Goal: Transaction & Acquisition: Download file/media

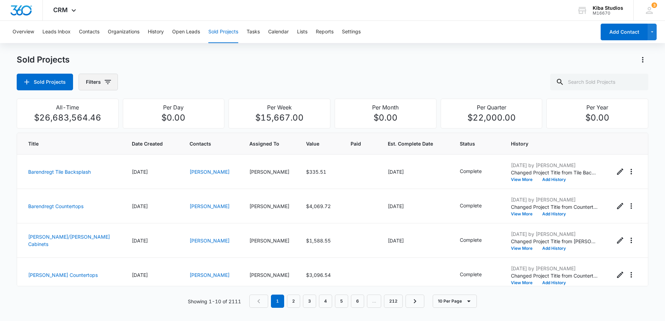
click at [112, 82] on button "Filters" at bounding box center [98, 82] width 39 height 17
click at [160, 126] on icon "Show Assigned To filters" at bounding box center [160, 125] width 8 height 8
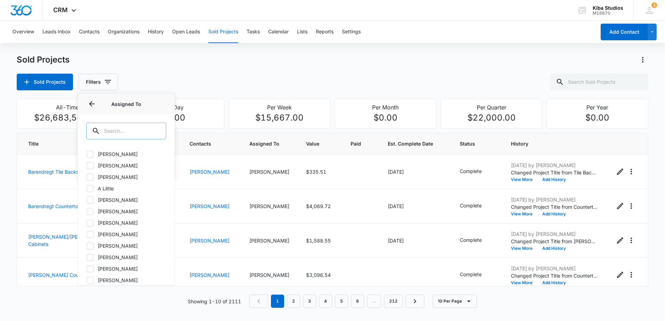
click at [141, 132] on input "text" at bounding box center [126, 131] width 80 height 17
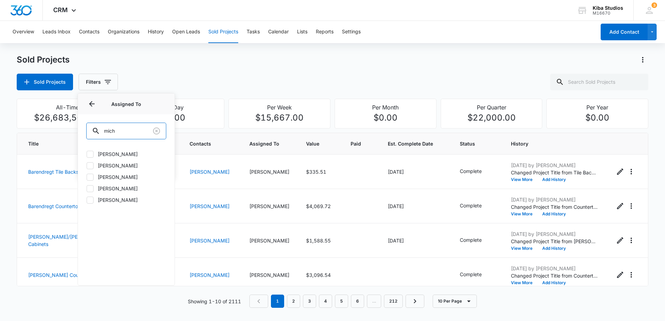
type input "mich"
click at [91, 189] on icon at bounding box center [90, 189] width 6 height 6
click at [87, 189] on input "[PERSON_NAME]" at bounding box center [86, 188] width 0 height 0
checkbox input "true"
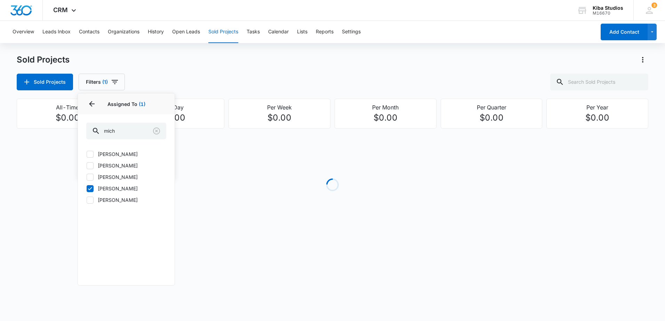
click at [137, 85] on div "Sold Projects Filters (1) Assigned By Assigned To 1 Assigned To (1) mich [PERSO…" at bounding box center [332, 82] width 631 height 17
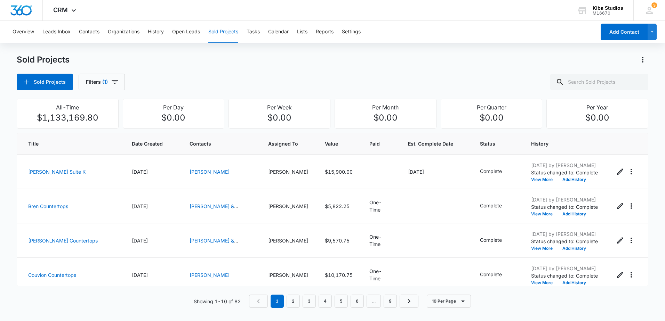
click at [156, 85] on div "Sold Projects Filters (1)" at bounding box center [332, 82] width 631 height 17
click at [116, 80] on icon "button" at bounding box center [115, 82] width 6 height 4
click at [164, 144] on button "Show Project Status filters" at bounding box center [160, 143] width 11 height 11
click at [110, 165] on label "In Process" at bounding box center [126, 165] width 80 height 7
click at [87, 165] on input "In Process" at bounding box center [86, 165] width 0 height 0
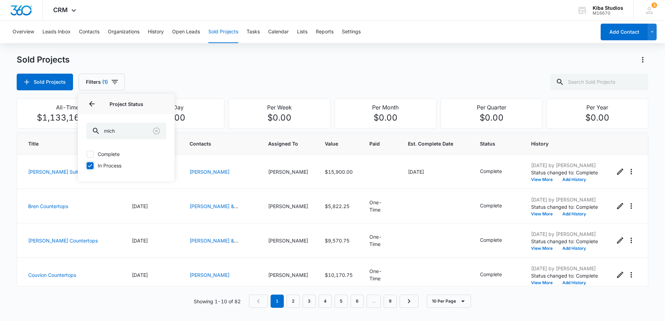
checkbox input "true"
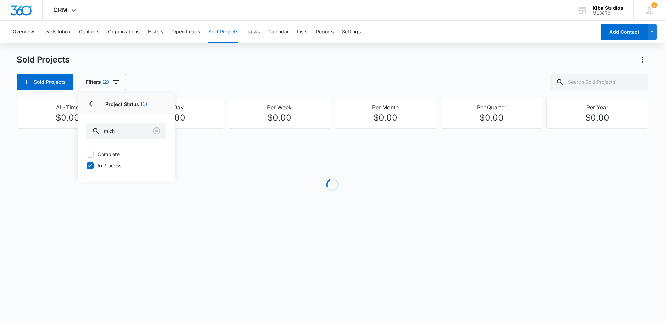
click at [221, 92] on div "Sold Projects Sold Projects Filters (2) Assigned By Assigned To 1 Project Statu…" at bounding box center [332, 149] width 631 height 191
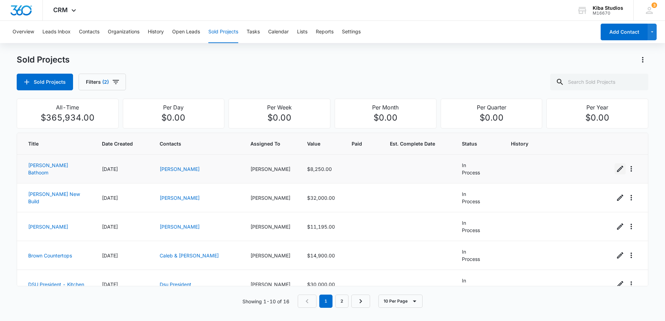
click at [616, 170] on icon "Edit Sold Project" at bounding box center [620, 169] width 8 height 8
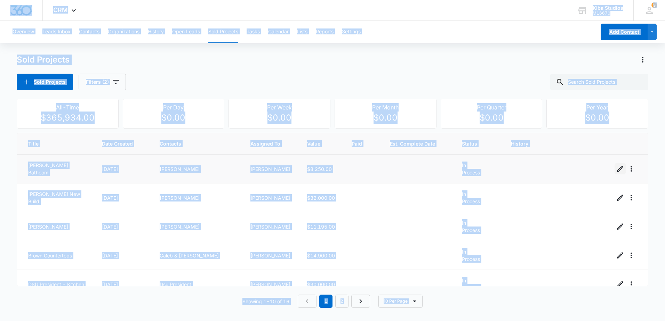
click at [616, 169] on icon "Edit Sold Project" at bounding box center [620, 169] width 8 height 8
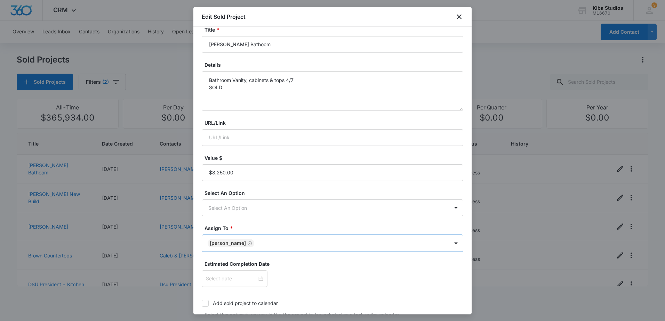
scroll to position [104, 0]
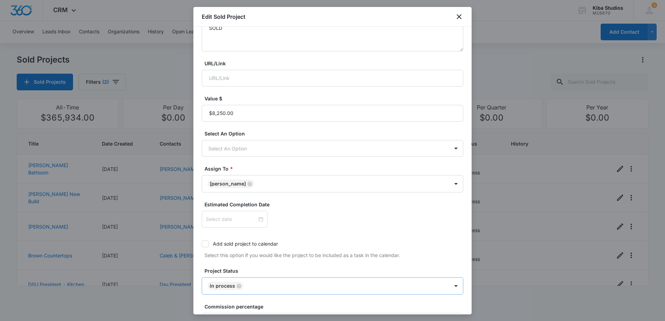
click at [237, 286] on icon "Remove In Process" at bounding box center [238, 286] width 5 height 5
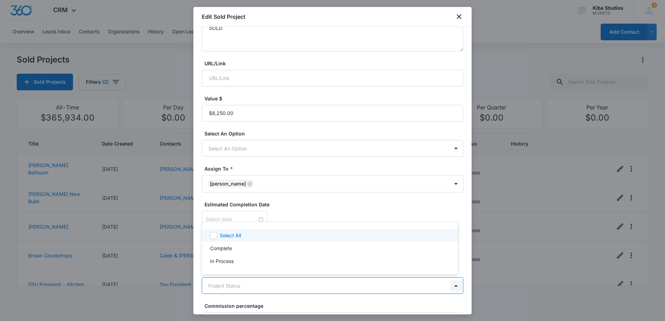
click at [455, 286] on body "CRM Apps Reputation Websites Forms CRM Email Social Scheduling Content Ads Inte…" at bounding box center [332, 160] width 665 height 321
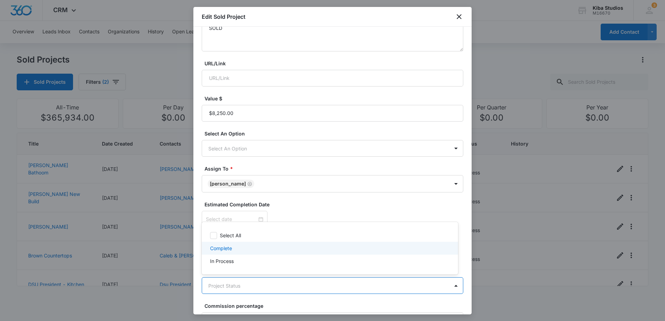
click at [259, 247] on div "Complete" at bounding box center [329, 248] width 238 height 7
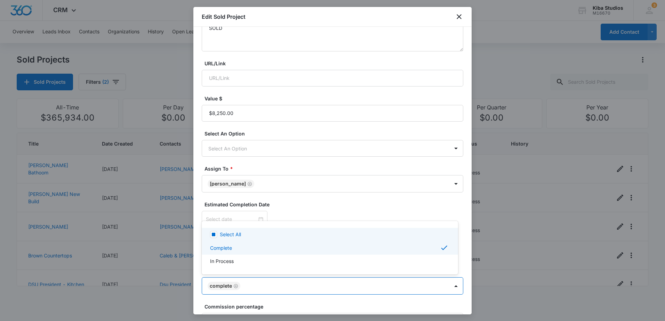
click at [309, 211] on div at bounding box center [332, 160] width 665 height 321
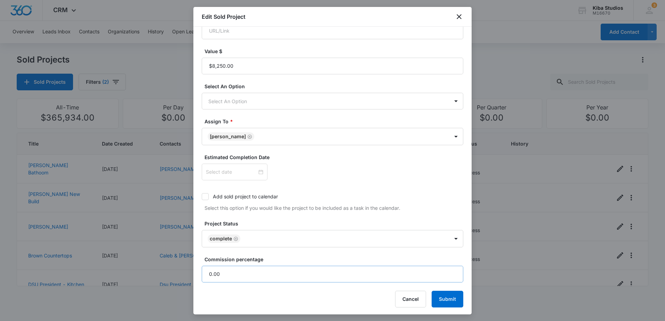
scroll to position [153, 0]
click at [448, 295] on button "Submit" at bounding box center [447, 298] width 32 height 17
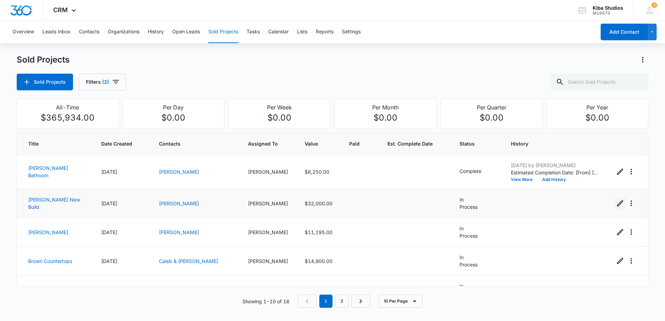
click at [616, 204] on icon "Edit Sold Project" at bounding box center [620, 203] width 8 height 8
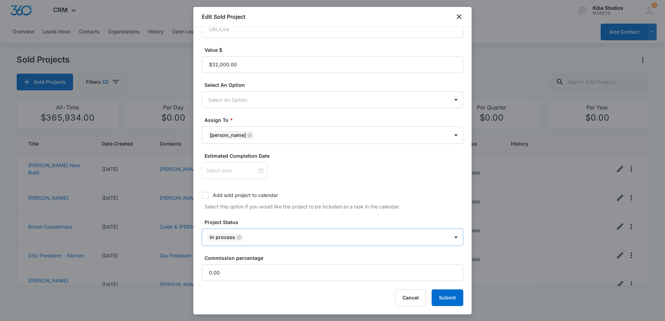
click at [237, 238] on icon "Remove In Process" at bounding box center [238, 237] width 5 height 5
click at [300, 237] on body "CRM Apps Reputation Websites Forms CRM Email Social Scheduling Content Ads Inte…" at bounding box center [332, 160] width 665 height 321
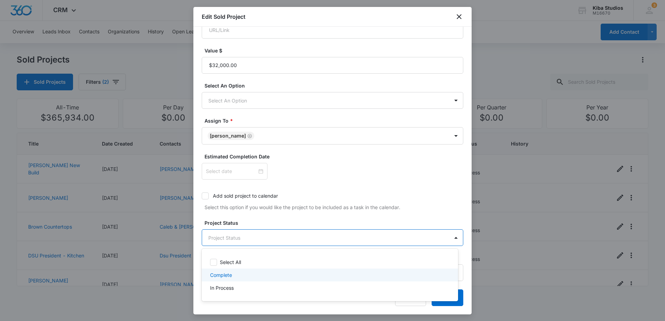
click at [294, 277] on div "Complete" at bounding box center [329, 275] width 238 height 7
click at [363, 201] on div at bounding box center [332, 160] width 665 height 321
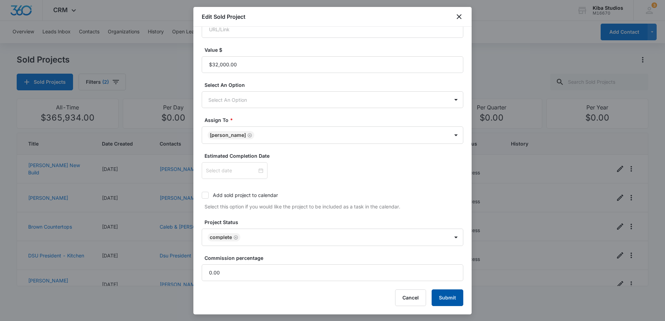
click at [435, 296] on button "Submit" at bounding box center [447, 298] width 32 height 17
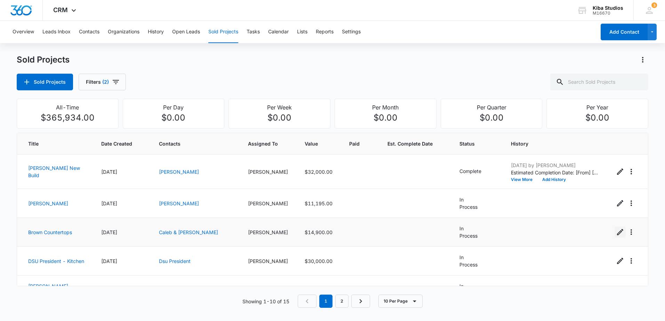
click at [616, 234] on icon "Edit Sold Project" at bounding box center [620, 232] width 8 height 8
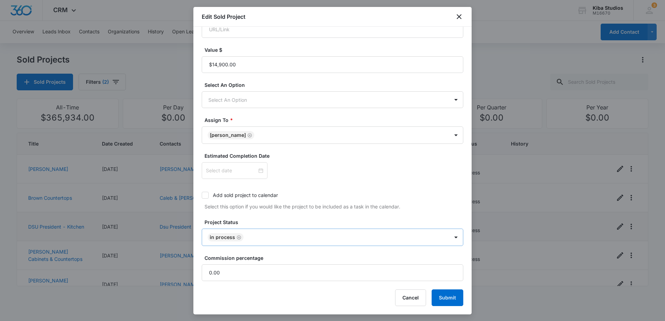
click at [238, 238] on icon "Remove In Process" at bounding box center [239, 237] width 4 height 4
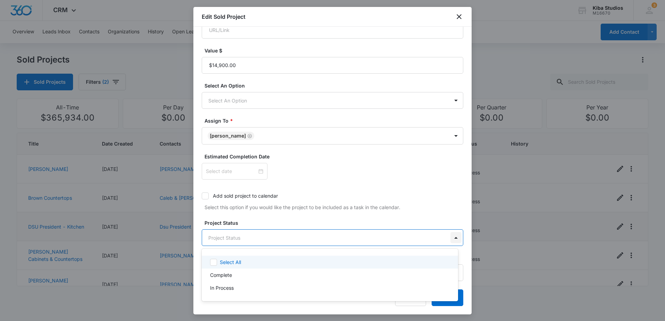
click at [454, 237] on body "CRM Apps Reputation Websites Forms CRM Email Social Scheduling Content Ads Inte…" at bounding box center [332, 160] width 665 height 321
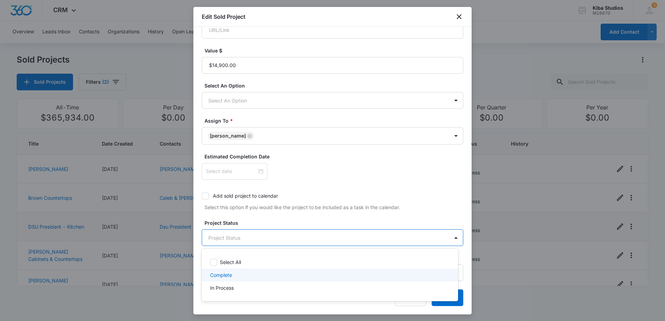
click at [313, 275] on div "Complete" at bounding box center [329, 275] width 238 height 7
click at [365, 191] on div at bounding box center [332, 160] width 665 height 321
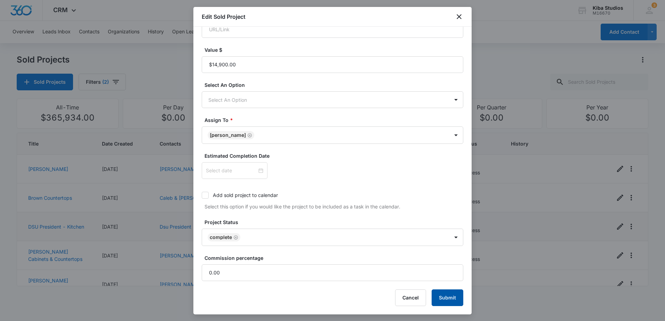
click at [441, 297] on button "Submit" at bounding box center [447, 298] width 32 height 17
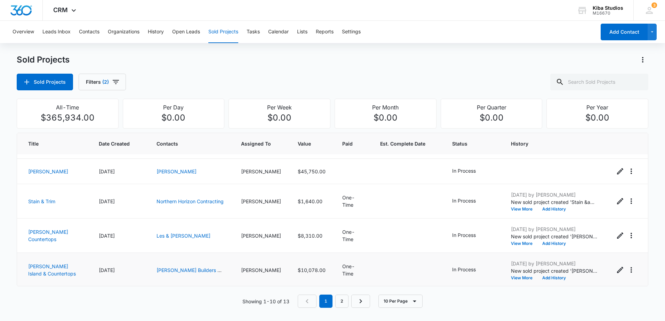
scroll to position [104, 0]
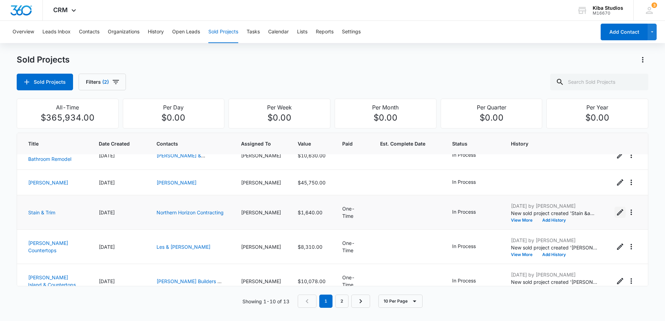
click at [617, 212] on icon "Edit Sold Project" at bounding box center [620, 212] width 6 height 6
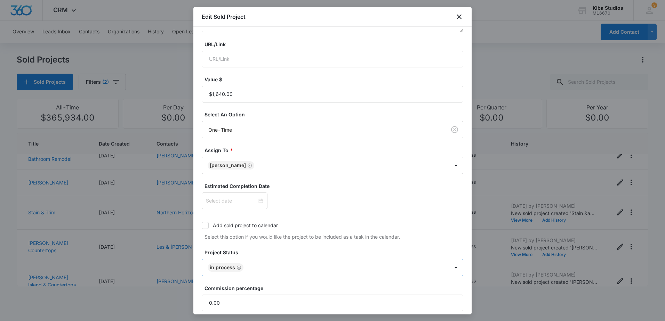
scroll to position [139, 0]
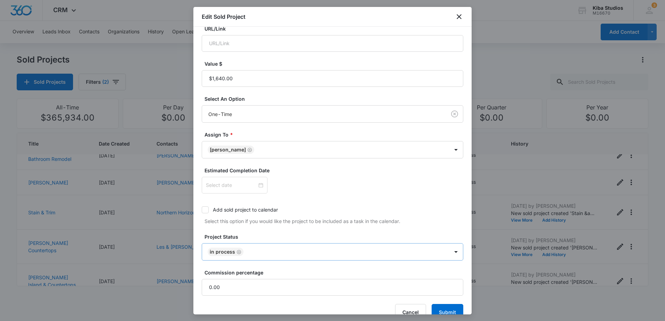
click at [239, 251] on icon "Remove In Process" at bounding box center [238, 252] width 5 height 5
click at [431, 245] on body "CRM Apps Reputation Websites Forms CRM Email Social Scheduling Content Ads Inte…" at bounding box center [332, 160] width 665 height 321
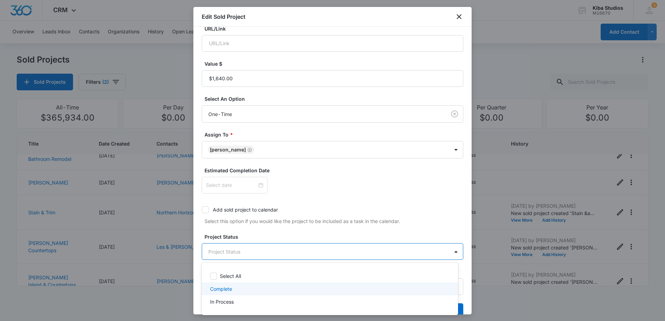
click at [311, 287] on div "Complete" at bounding box center [329, 288] width 238 height 7
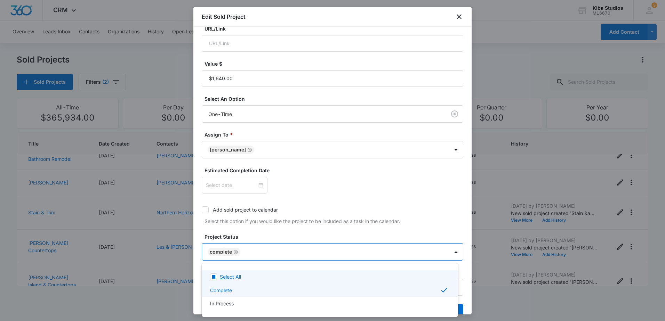
click at [308, 234] on div at bounding box center [332, 160] width 665 height 321
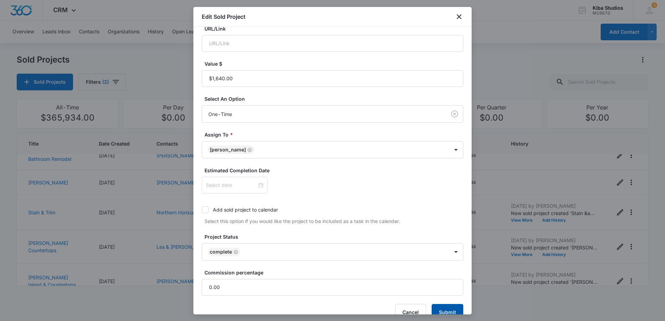
click at [452, 310] on button "Submit" at bounding box center [447, 312] width 32 height 17
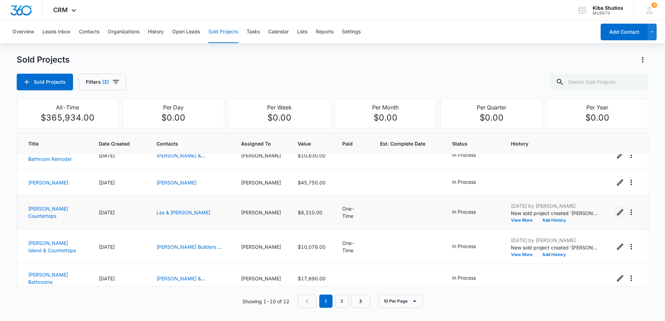
click at [617, 213] on icon "Edit Sold Project" at bounding box center [620, 212] width 6 height 6
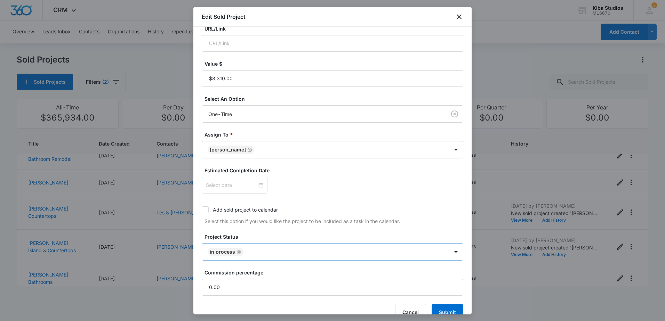
click at [237, 250] on icon "Remove In Process" at bounding box center [238, 252] width 5 height 5
click at [418, 252] on body "CRM Apps Reputation Websites Forms CRM Email Social Scheduling Content Ads Inte…" at bounding box center [332, 160] width 665 height 321
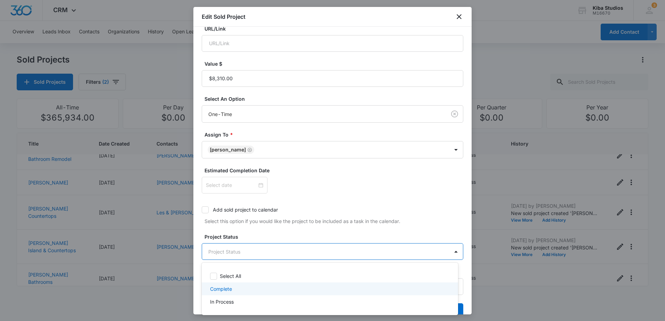
click at [336, 283] on div "Complete" at bounding box center [330, 289] width 256 height 13
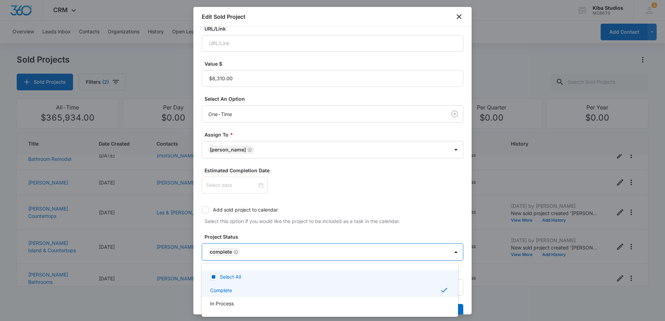
click at [331, 234] on div at bounding box center [332, 160] width 665 height 321
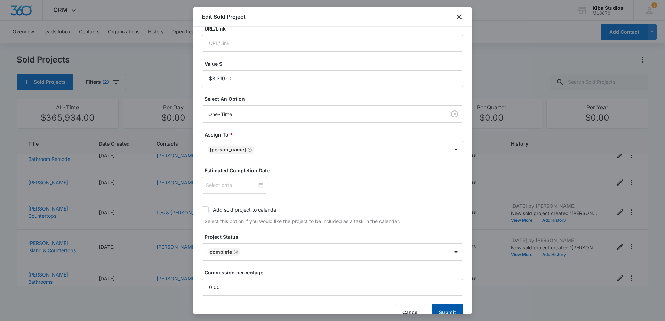
click at [443, 310] on button "Submit" at bounding box center [447, 312] width 32 height 17
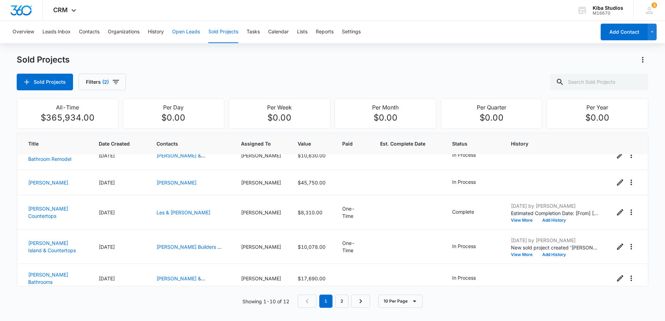
click at [187, 29] on button "Open Leads" at bounding box center [186, 32] width 28 height 22
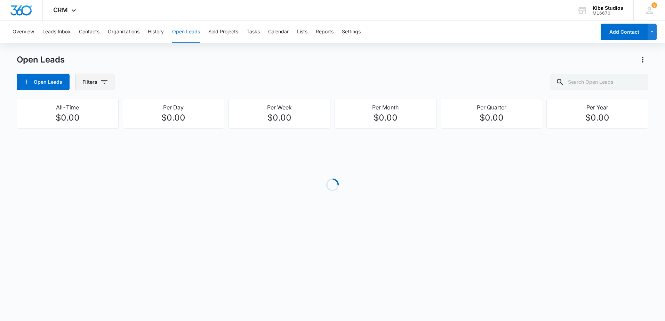
click at [103, 83] on icon "button" at bounding box center [104, 82] width 8 height 8
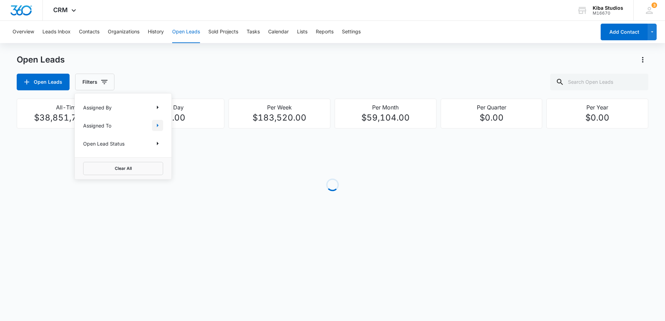
click at [157, 124] on icon "Show Assigned To filters" at bounding box center [158, 125] width 2 height 3
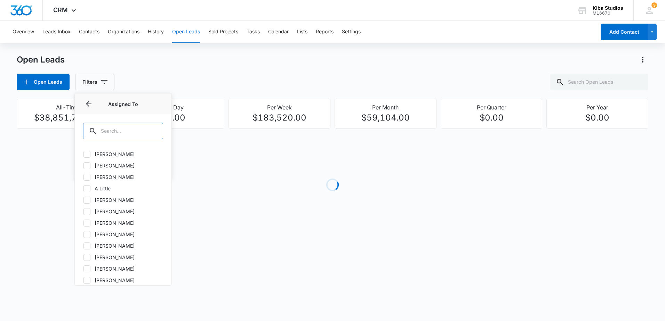
click at [125, 134] on input "text" at bounding box center [123, 131] width 80 height 17
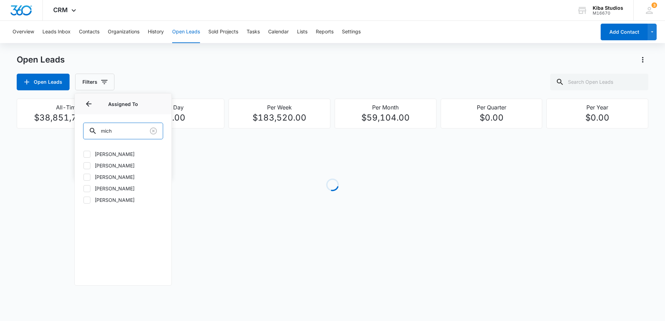
type input "mich"
click at [86, 188] on icon at bounding box center [87, 189] width 6 height 6
click at [83, 188] on input "[PERSON_NAME]" at bounding box center [83, 188] width 0 height 0
checkbox input "true"
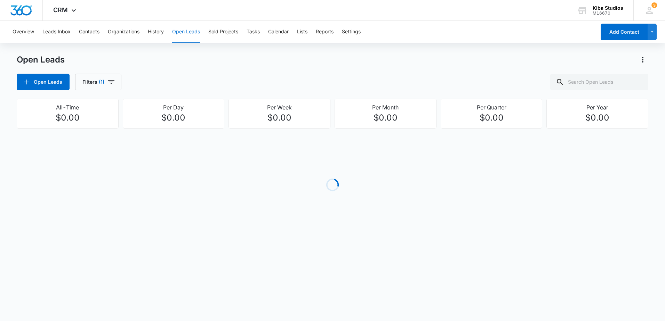
click at [167, 84] on div "Open Leads Filters (1)" at bounding box center [332, 82] width 631 height 17
click at [114, 83] on icon "button" at bounding box center [111, 82] width 8 height 8
click at [158, 145] on icon "Show Open Lead Status filters" at bounding box center [157, 143] width 8 height 8
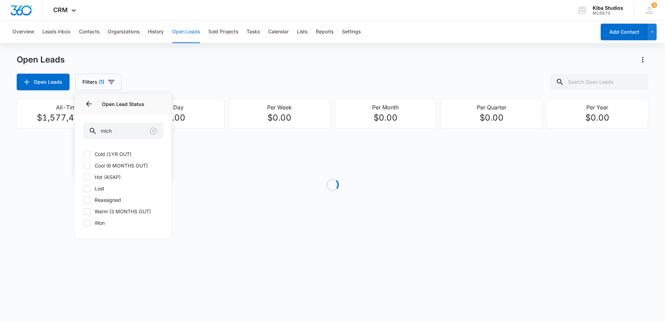
click at [91, 153] on label "Cold (1YR OUT)" at bounding box center [123, 154] width 80 height 7
click at [83, 154] on input "Cold (1YR OUT)" at bounding box center [83, 154] width 0 height 0
checkbox input "true"
click at [88, 165] on icon at bounding box center [87, 165] width 4 height 3
click at [83, 165] on input "Cool (6 MONTHS OUT)" at bounding box center [83, 165] width 0 height 0
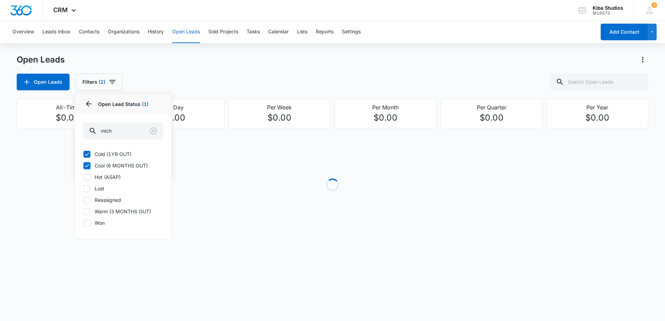
checkbox input "true"
click at [88, 178] on icon at bounding box center [87, 177] width 6 height 6
click at [83, 177] on input "Hot (ASAP)" at bounding box center [83, 177] width 0 height 0
checkbox input "true"
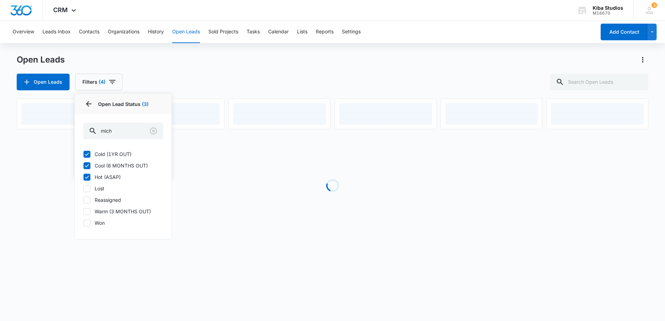
click at [88, 212] on icon at bounding box center [87, 212] width 6 height 6
click at [83, 212] on input "Warm (3 MONTHS OUT)" at bounding box center [83, 211] width 0 height 0
checkbox input "true"
click at [206, 89] on div "Open Leads Filters (5) Assigned By Assigned To 1 Open Lead Status 4 Open Lead S…" at bounding box center [332, 82] width 631 height 17
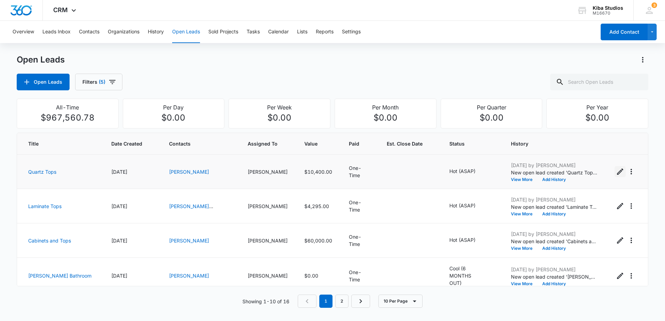
click at [617, 173] on icon "Edit Open Lead" at bounding box center [620, 172] width 8 height 8
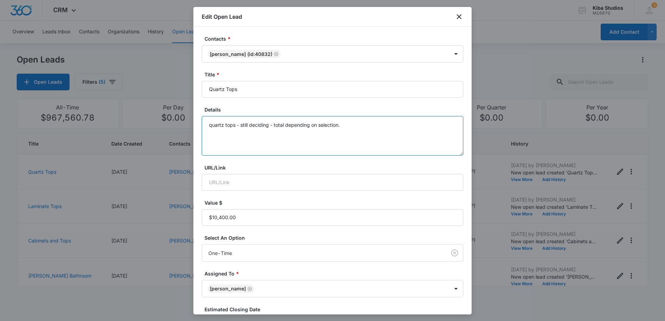
click at [341, 149] on textarea "quartz tops - still deciding - total depending on selection." at bounding box center [332, 136] width 261 height 40
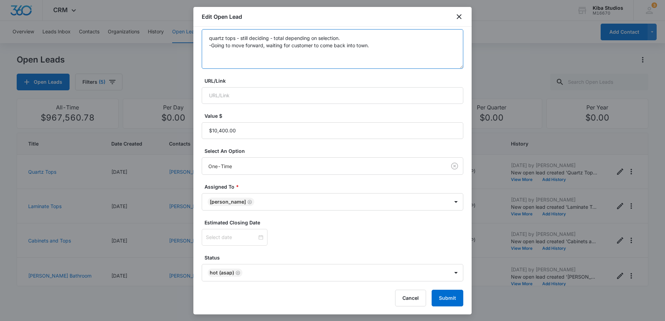
scroll to position [87, 0]
type textarea "quartz tops - still deciding - total depending on selection. -Going to move for…"
click at [441, 296] on button "Submit" at bounding box center [447, 298] width 32 height 17
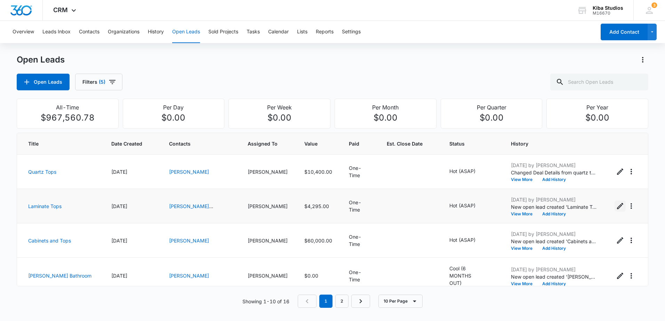
click at [617, 208] on icon "Edit Open Lead" at bounding box center [620, 206] width 8 height 8
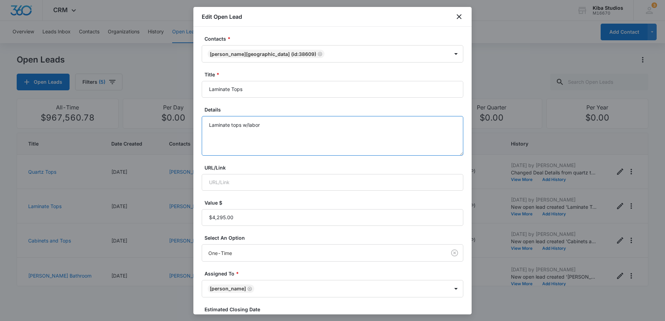
click at [292, 137] on textarea "Laminate tops w/labor" at bounding box center [332, 136] width 261 height 40
click at [315, 140] on textarea "Laminate tops w/labor -Waiting on apartment complex." at bounding box center [332, 136] width 261 height 40
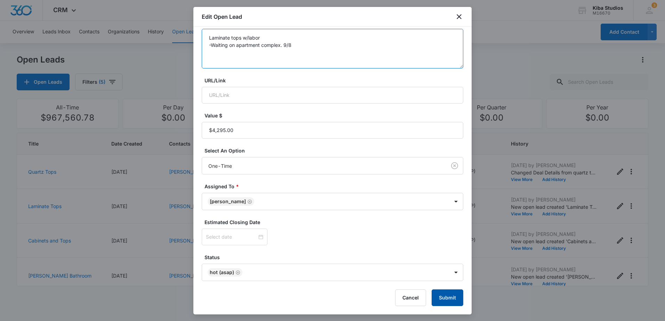
type textarea "Laminate tops w/labor -Waiting on apartment complex. 9/8"
click at [448, 291] on button "Submit" at bounding box center [447, 298] width 32 height 17
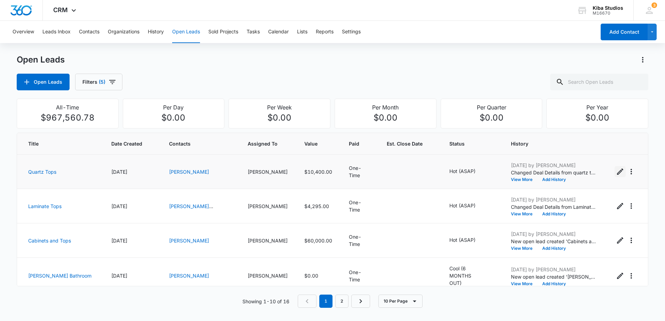
click at [616, 173] on icon "Edit Open Lead" at bounding box center [620, 172] width 8 height 8
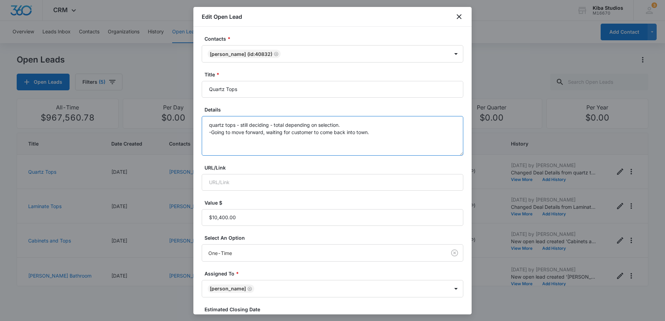
click at [389, 135] on textarea "quartz tops - still deciding - total depending on selection. -Going to move for…" at bounding box center [332, 136] width 261 height 40
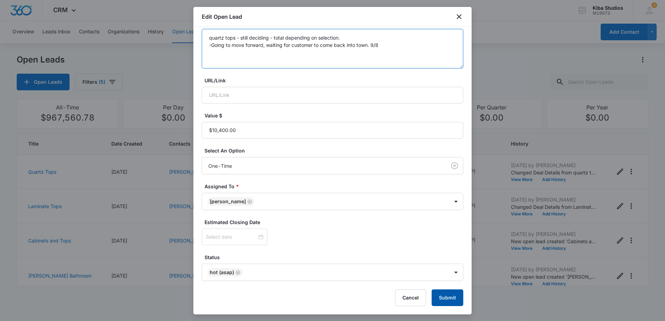
type textarea "quartz tops - still deciding - total depending on selection. -Going to move for…"
click at [435, 294] on button "Submit" at bounding box center [447, 298] width 32 height 17
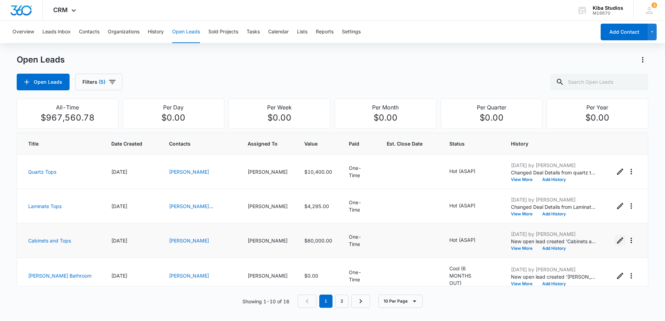
click at [617, 241] on icon "Edit Open Lead" at bounding box center [620, 240] width 6 height 6
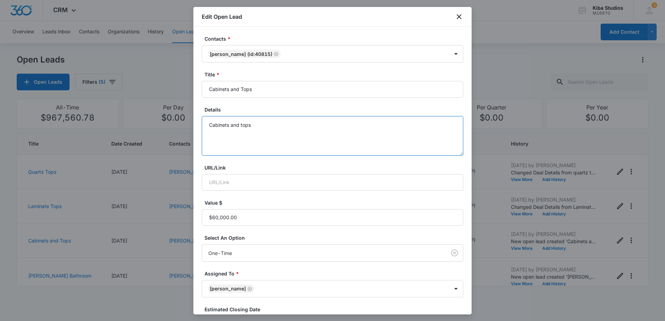
click at [273, 146] on textarea "Cabinets and tops" at bounding box center [332, 136] width 261 height 40
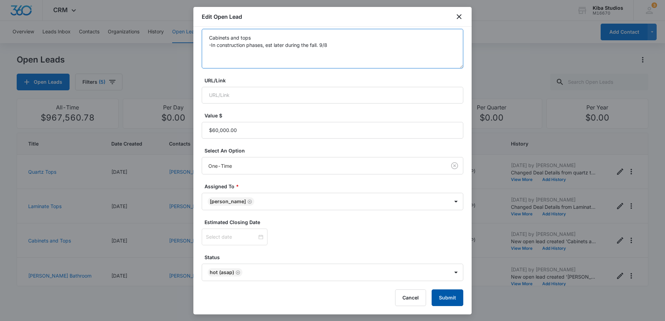
type textarea "Cabinets and tops -In construction phases, est later during the fall. 9/8"
click at [436, 294] on button "Submit" at bounding box center [447, 298] width 32 height 17
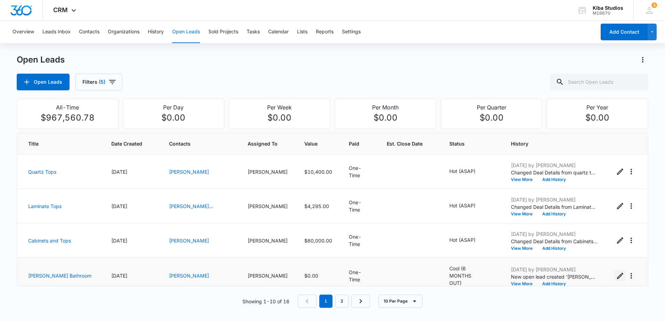
click at [616, 277] on icon "Edit Open Lead" at bounding box center [620, 276] width 8 height 8
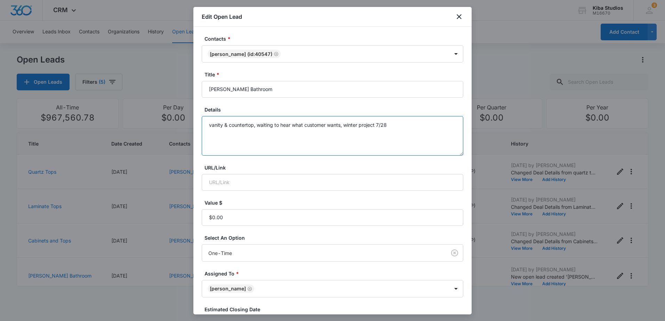
click at [408, 134] on textarea "vanity & countertop, waiting to hear what customer wants, winter project 7/28" at bounding box center [332, 136] width 261 height 40
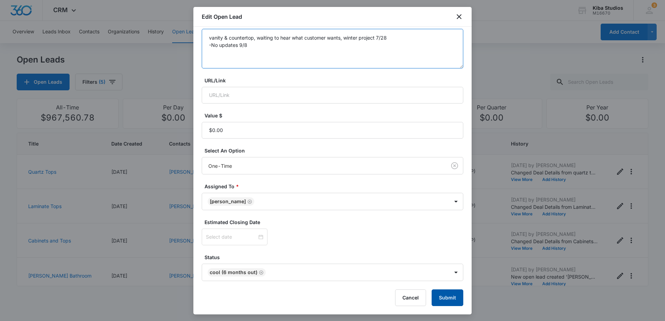
type textarea "vanity & countertop, waiting to hear what customer wants, winter project 7/28 -…"
click at [444, 294] on button "Submit" at bounding box center [447, 298] width 32 height 17
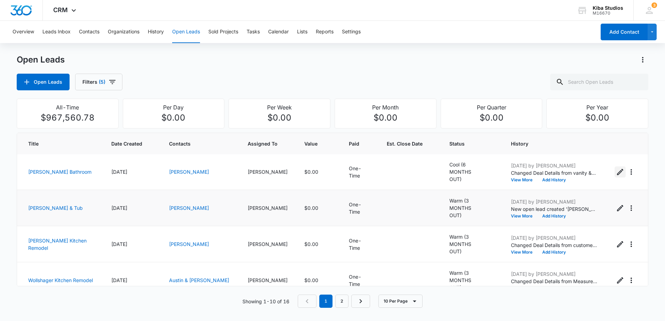
scroll to position [104, 0]
click at [616, 205] on icon "Edit Open Lead" at bounding box center [620, 208] width 8 height 8
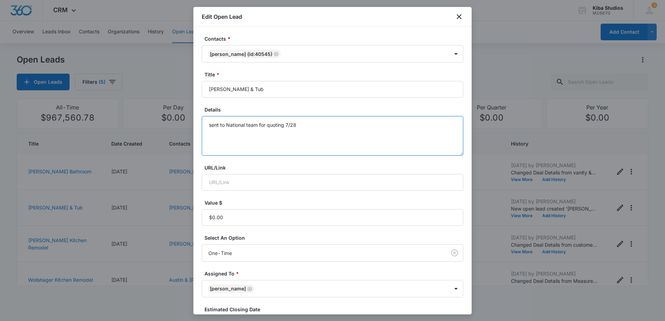
click at [327, 142] on textarea "sent to National team for quoting 7/28" at bounding box center [332, 136] width 261 height 40
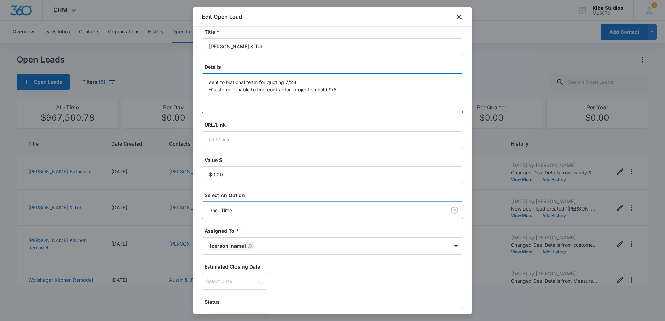
scroll to position [87, 0]
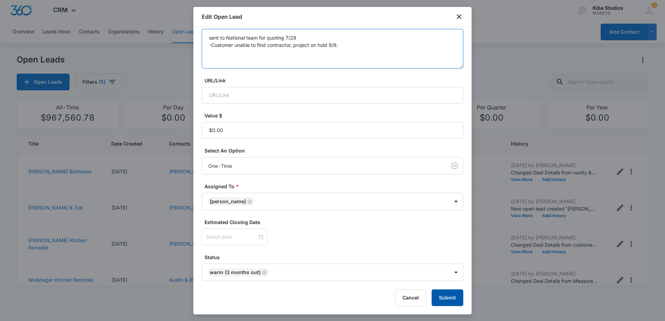
type textarea "sent to National team for quoting 7/28 -Customer unable to find contractor, pro…"
click at [445, 297] on button "Submit" at bounding box center [447, 298] width 32 height 17
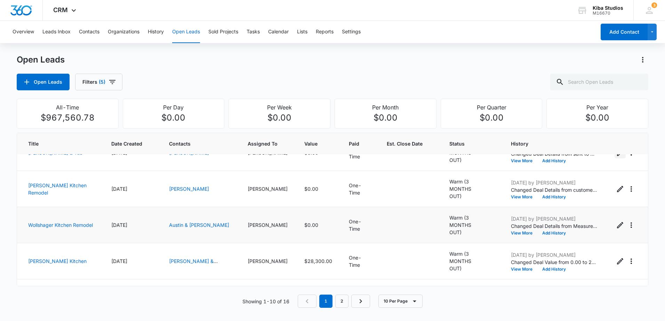
scroll to position [174, 0]
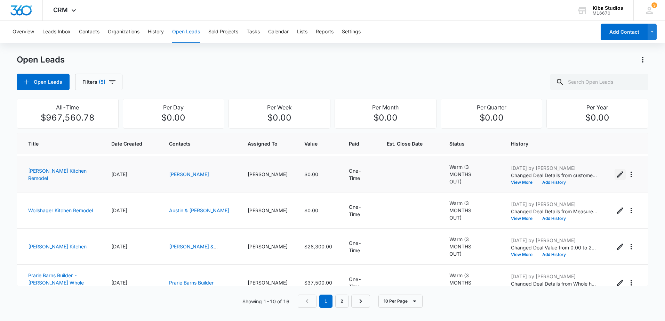
click at [616, 170] on icon "Edit Open Lead" at bounding box center [620, 174] width 8 height 8
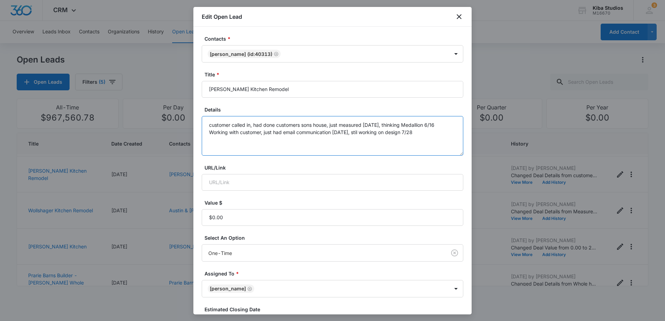
click at [438, 137] on textarea "customer called in, had done customers sons house, just measured [DATE], thinki…" at bounding box center [332, 136] width 261 height 40
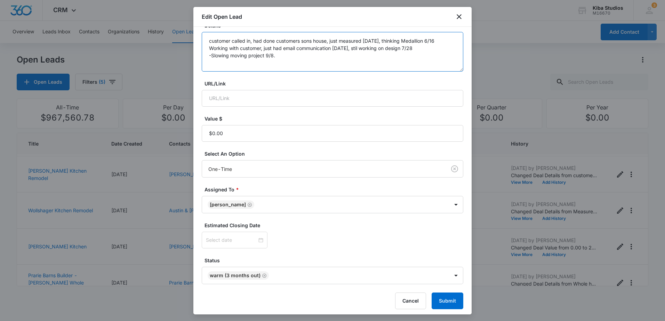
scroll to position [87, 0]
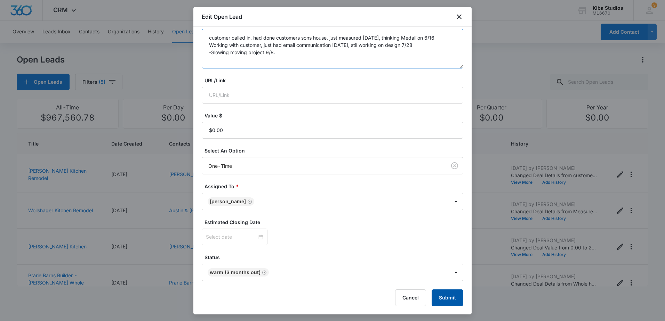
type textarea "customer called in, had done customers sons house, just measured [DATE], thinki…"
click at [450, 295] on button "Submit" at bounding box center [447, 298] width 32 height 17
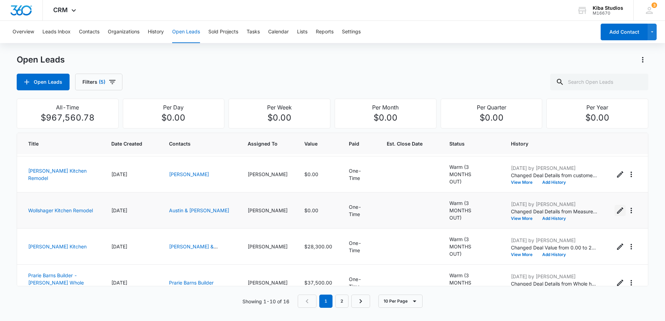
click at [616, 206] on icon "Edit Open Lead" at bounding box center [620, 210] width 8 height 8
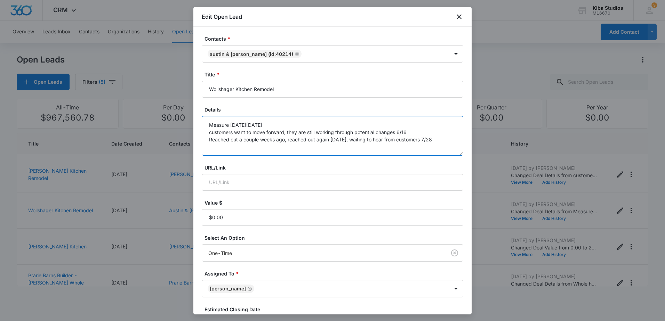
click at [449, 138] on textarea "Measure [DATE][DATE] customers want to move forward, they are still working thr…" at bounding box center [332, 136] width 261 height 40
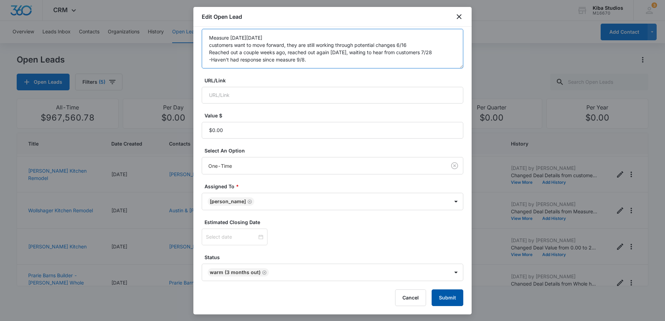
type textarea "Measure [DATE][DATE] customers want to move forward, they are still working thr…"
click at [437, 297] on button "Submit" at bounding box center [447, 298] width 32 height 17
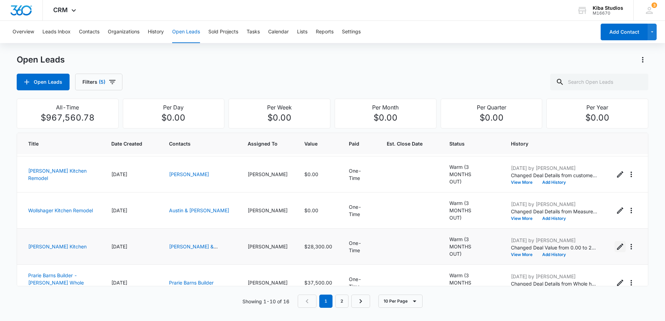
click at [617, 244] on icon "Edit Open Lead" at bounding box center [620, 247] width 6 height 6
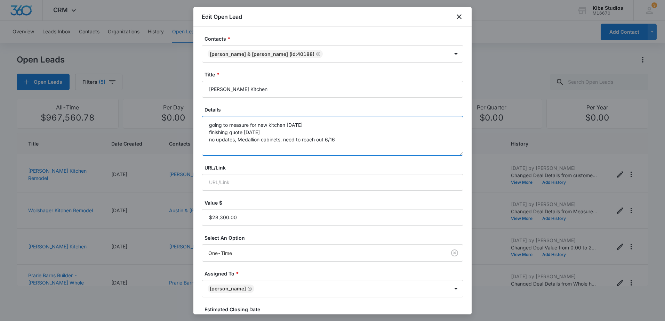
click at [364, 137] on textarea "going to measure for new kitchen [DATE] finishing quote [DATE] no updates, Meda…" at bounding box center [332, 136] width 261 height 40
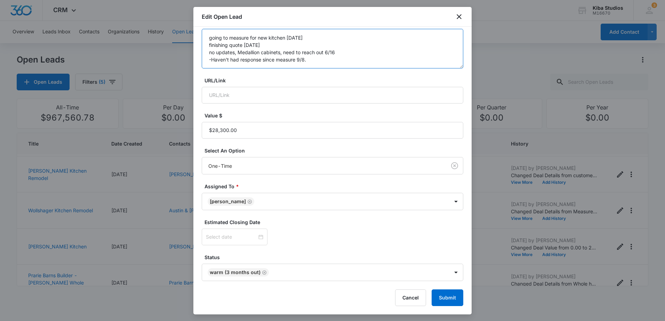
type textarea "going to measure for new kitchen [DATE] finishing quote [DATE] no updates, Meda…"
click at [440, 291] on button "Submit" at bounding box center [447, 298] width 32 height 17
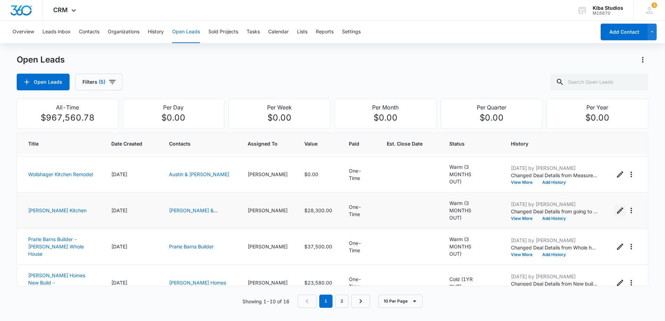
scroll to position [212, 0]
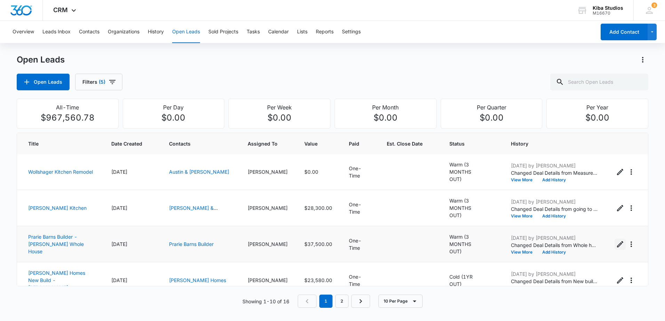
click at [617, 241] on icon "Edit Open Lead" at bounding box center [620, 244] width 6 height 6
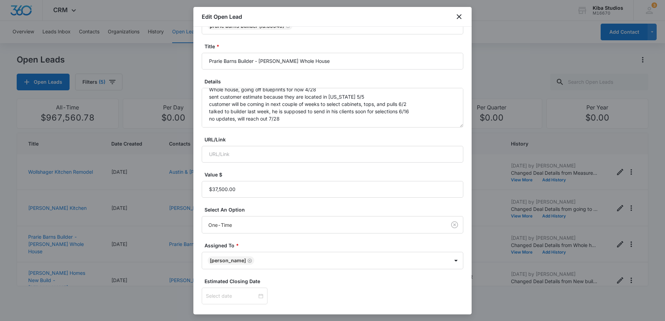
scroll to position [87, 0]
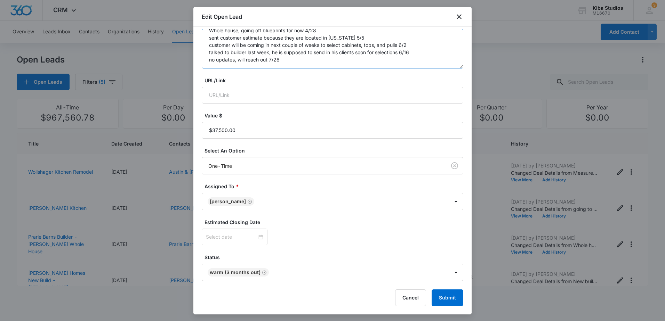
click at [278, 60] on textarea "Whole house, going off blueprints for now 4/28 sent customer estimate because t…" at bounding box center [332, 49] width 261 height 40
type textarea "Whole house, going off blueprints for now 4/28 sent customer estimate because t…"
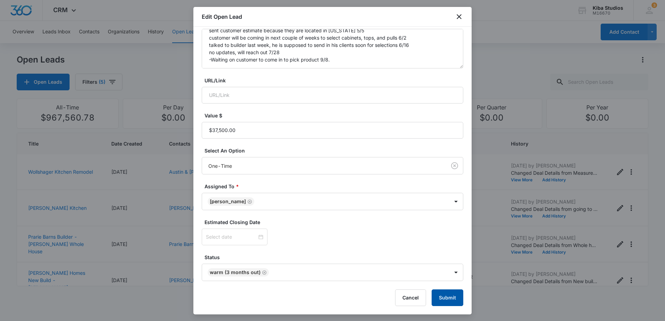
click at [434, 294] on button "Submit" at bounding box center [447, 298] width 32 height 17
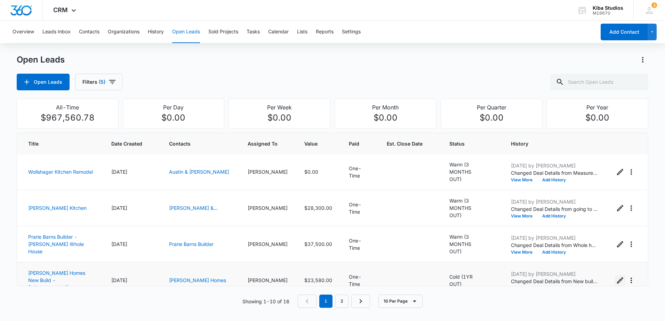
click at [616, 276] on icon "Edit Open Lead" at bounding box center [620, 280] width 8 height 8
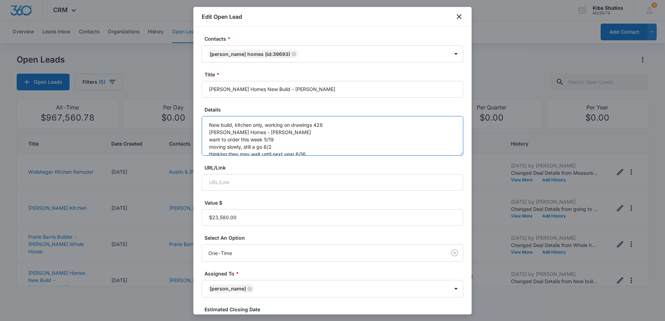
click at [327, 152] on textarea "New build, kitchen only, working on drawings 428 [PERSON_NAME] Homes - [PERSON_…" at bounding box center [332, 136] width 261 height 40
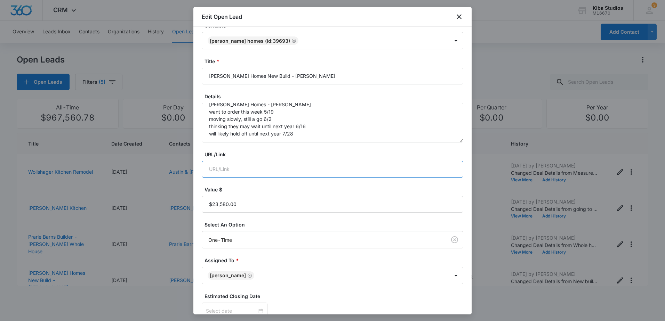
scroll to position [35, 0]
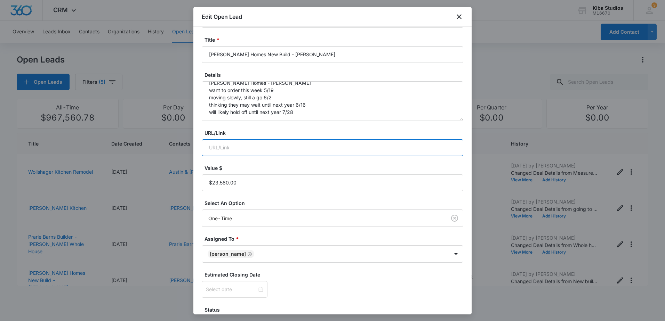
click at [320, 143] on input "URL/Link" at bounding box center [332, 147] width 261 height 17
click at [292, 112] on textarea "New build, kitchen only, working on drawings 428 [PERSON_NAME] Homes - [PERSON_…" at bounding box center [332, 101] width 261 height 40
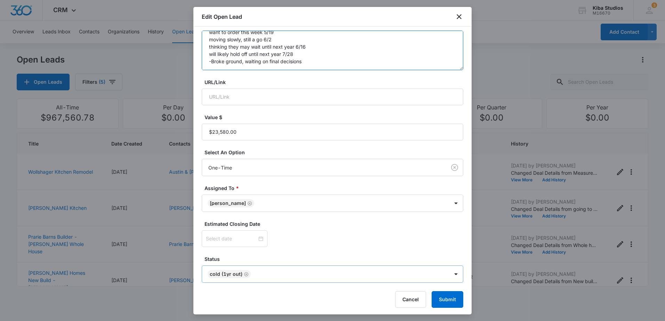
scroll to position [87, 0]
type textarea "New build, kitchen only, working on drawings 428 [PERSON_NAME] Homes - [PERSON_…"
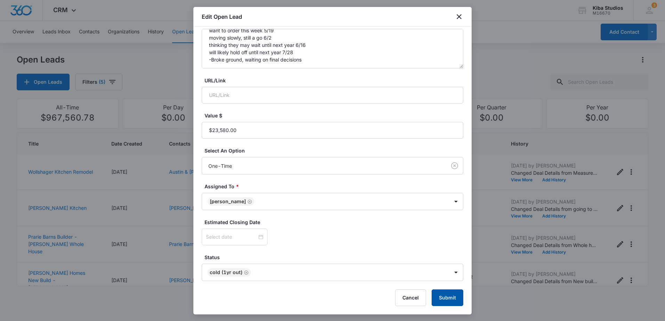
click at [438, 298] on button "Submit" at bounding box center [447, 298] width 32 height 17
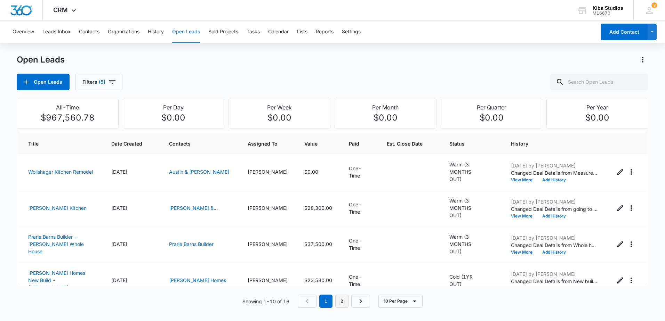
click at [345, 300] on link "2" at bounding box center [341, 301] width 13 height 13
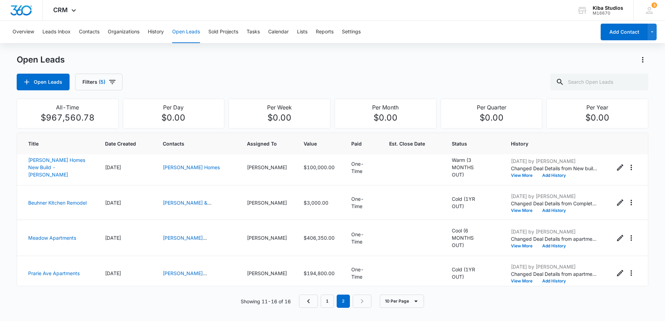
scroll to position [0, 0]
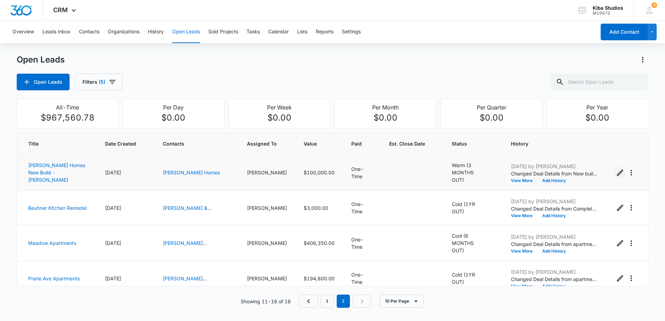
click at [616, 172] on icon "Edit Open Lead" at bounding box center [620, 173] width 8 height 8
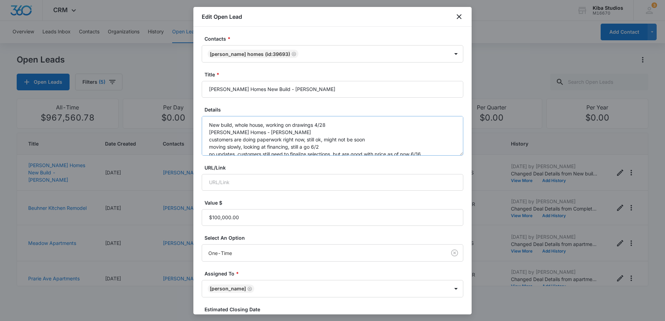
scroll to position [22, 0]
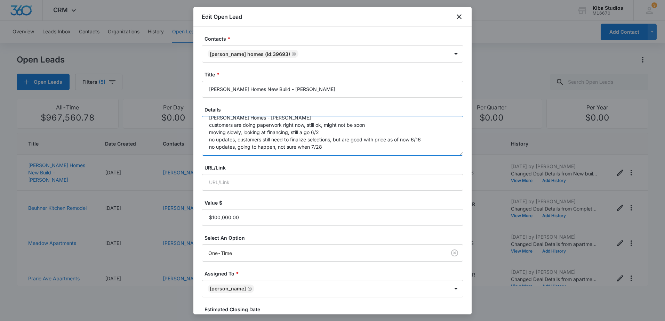
click at [349, 142] on textarea "New build, whole house, working on drawings 4/28 [PERSON_NAME] Homes - [PERSON_…" at bounding box center [332, 136] width 261 height 40
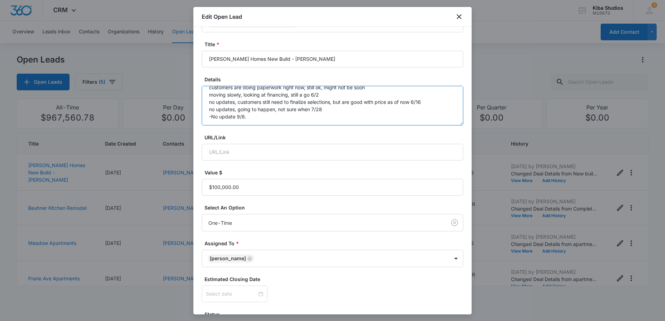
scroll to position [87, 0]
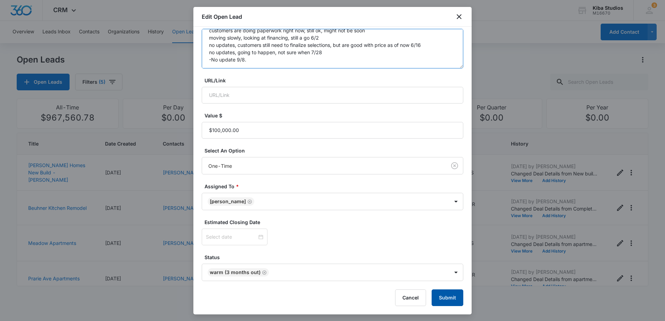
type textarea "New build, whole house, working on drawings 4/28 [PERSON_NAME] Homes - [PERSON_…"
click at [451, 296] on button "Submit" at bounding box center [447, 298] width 32 height 17
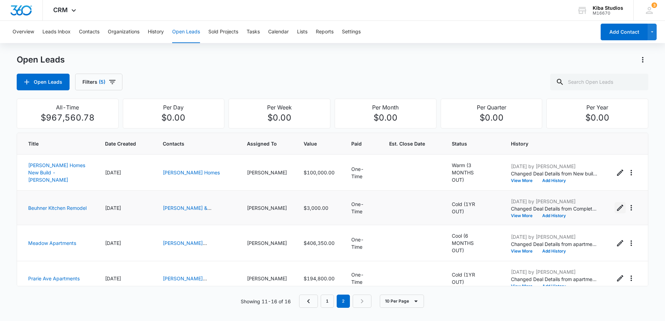
click at [616, 206] on icon "Edit Open Lead" at bounding box center [620, 208] width 8 height 8
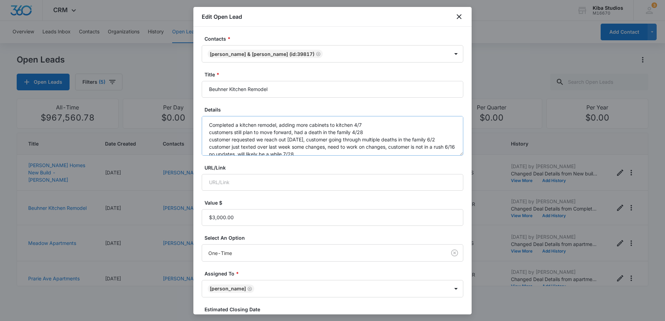
scroll to position [29, 0]
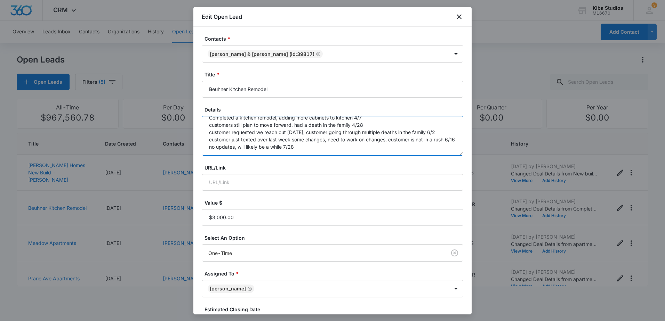
click at [321, 139] on textarea "Completed a kitchen remodel, adding more cabinets to kitchen 4/7 customers stil…" at bounding box center [332, 136] width 261 height 40
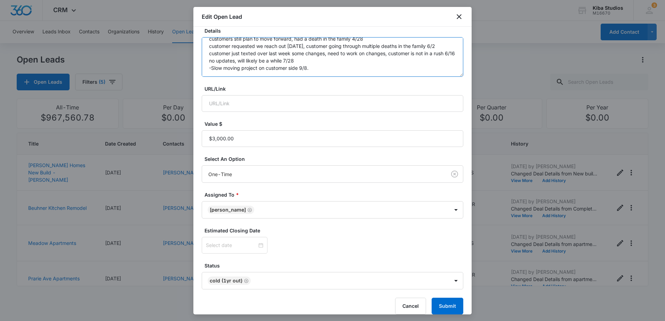
scroll to position [87, 0]
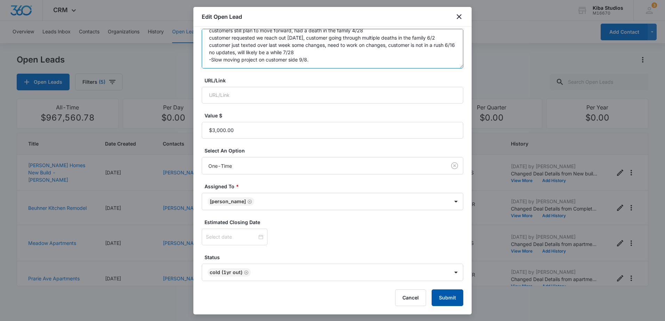
type textarea "Completed a kitchen remodel, adding more cabinets to kitchen 4/7 customers stil…"
click at [444, 295] on button "Submit" at bounding box center [447, 298] width 32 height 17
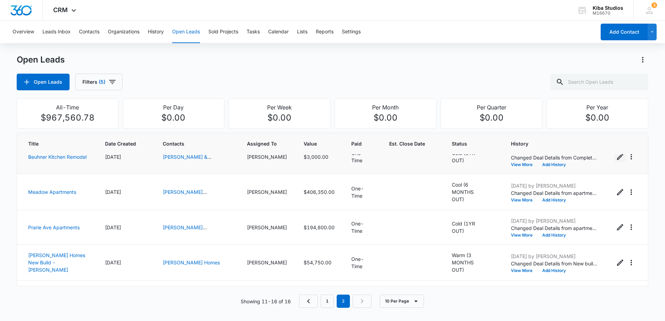
scroll to position [70, 0]
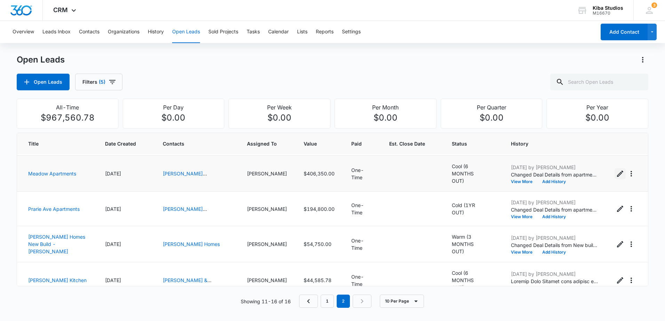
click at [616, 173] on icon "Edit Open Lead" at bounding box center [620, 174] width 8 height 8
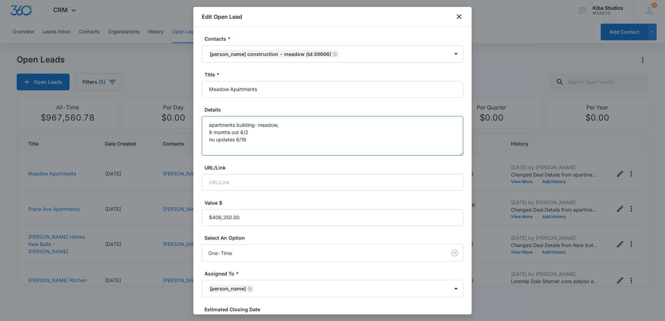
click at [313, 142] on textarea "apartments building- meadow, 8 months out 6/2 no updates 6/16" at bounding box center [332, 136] width 261 height 40
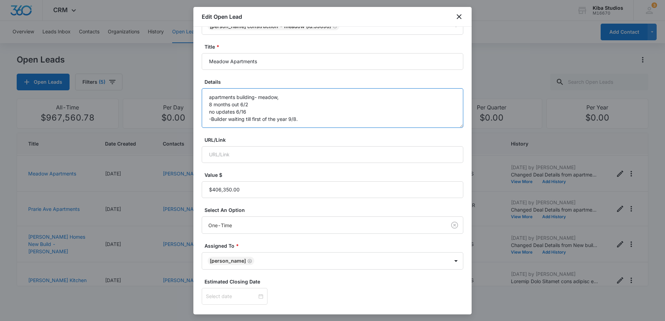
scroll to position [87, 0]
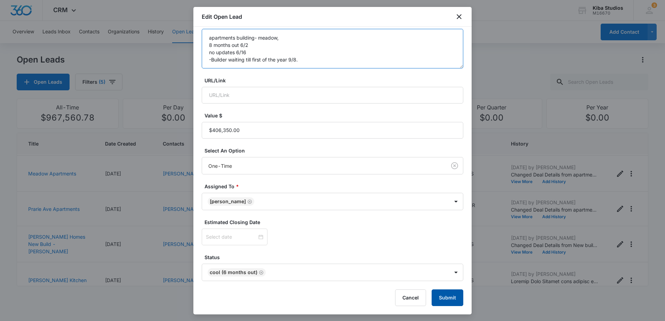
type textarea "apartments building- meadow, 8 months out 6/2 no updates 6/16 -Builder waiting …"
click at [435, 296] on button "Submit" at bounding box center [447, 298] width 32 height 17
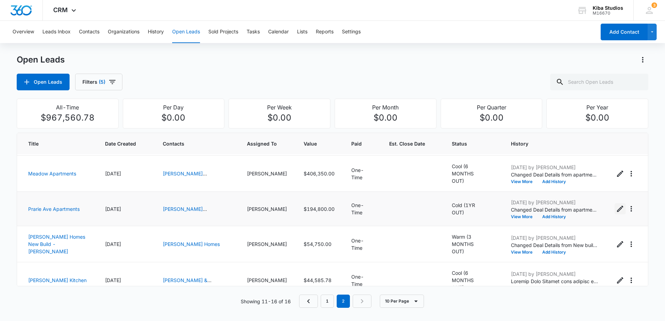
click at [616, 205] on icon "Edit Open Lead" at bounding box center [620, 209] width 8 height 8
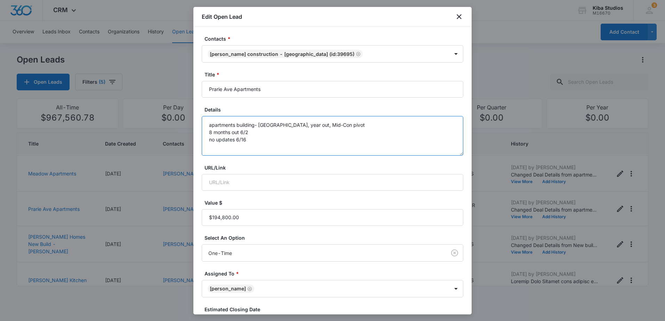
click at [306, 143] on textarea "apartments building- [GEOGRAPHIC_DATA], year out, Mid-Con pivot 8 months out 6/…" at bounding box center [332, 136] width 261 height 40
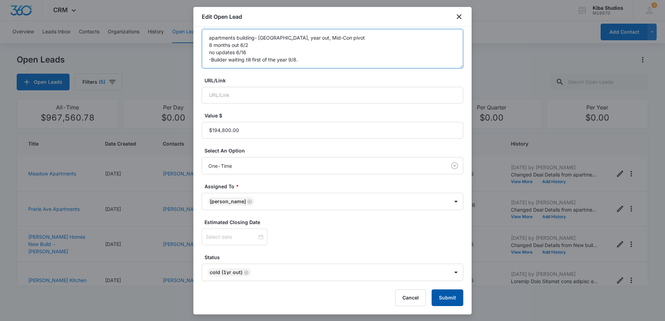
type textarea "apartments building- [GEOGRAPHIC_DATA], year out, Mid-Con pivot 8 months out 6/…"
click at [438, 293] on button "Submit" at bounding box center [447, 298] width 32 height 17
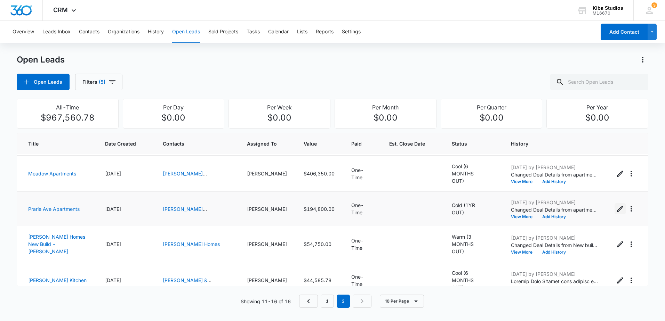
scroll to position [75, 0]
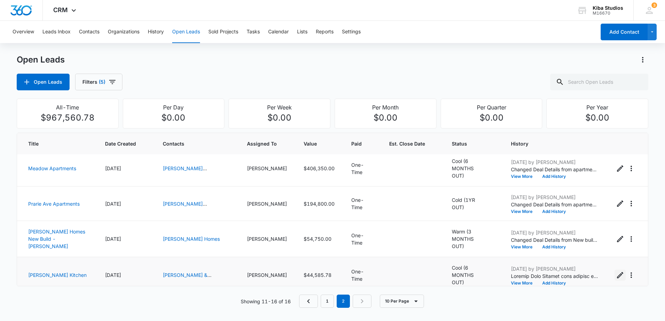
click at [617, 272] on icon "Edit Open Lead" at bounding box center [620, 275] width 6 height 6
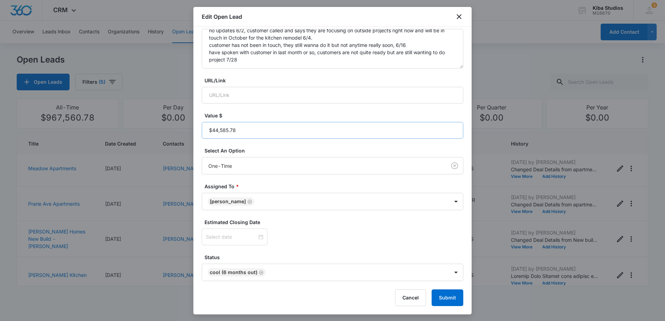
scroll to position [18, 0]
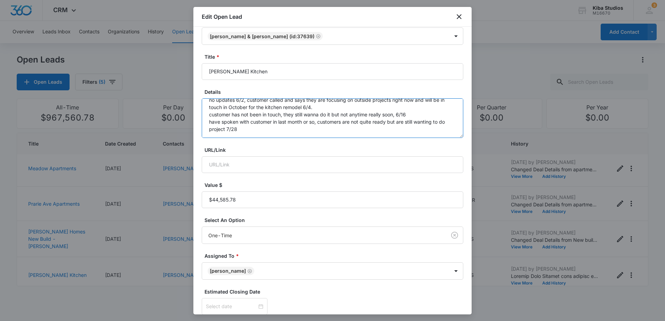
click at [251, 129] on textarea "kitchen remodel - unsure of budget and unsure of timeline. They said by next sp…" at bounding box center [332, 118] width 261 height 40
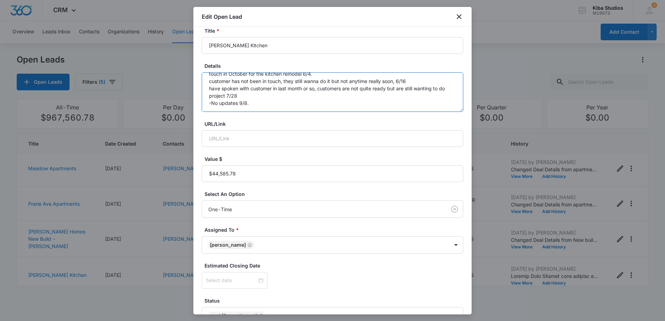
scroll to position [87, 0]
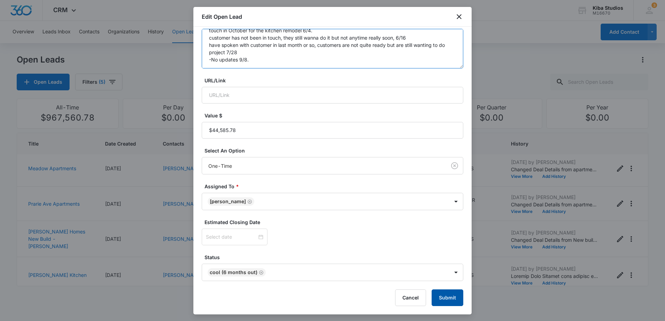
type textarea "kitchen remodel - unsure of budget and unsure of timeline. They said by next sp…"
click at [456, 297] on button "Submit" at bounding box center [447, 298] width 32 height 17
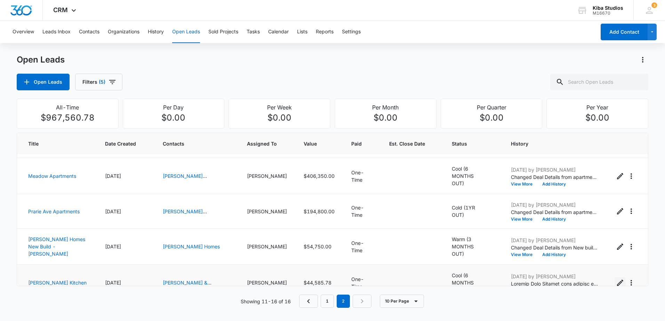
scroll to position [75, 0]
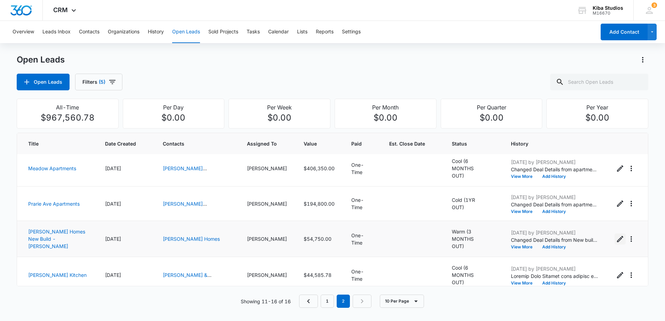
click at [616, 236] on icon "Edit Open Lead" at bounding box center [620, 239] width 8 height 8
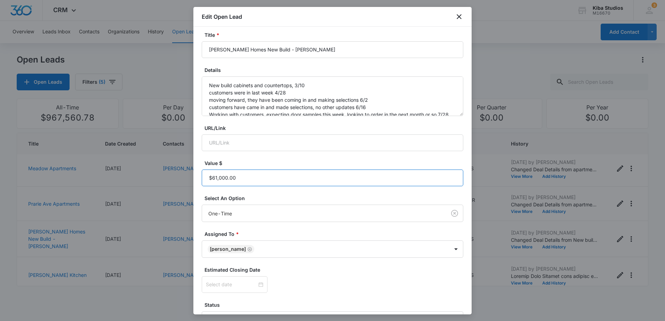
scroll to position [87, 0]
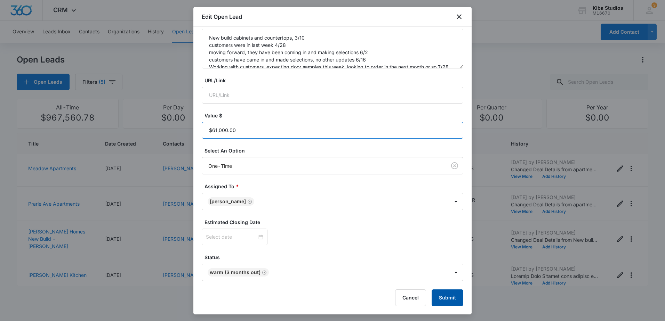
type input "$61,000.00"
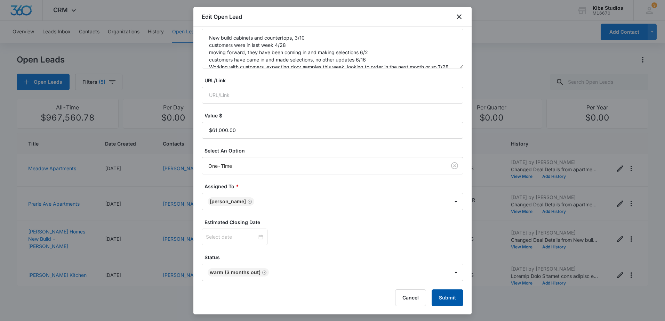
click at [438, 297] on button "Submit" at bounding box center [447, 298] width 32 height 17
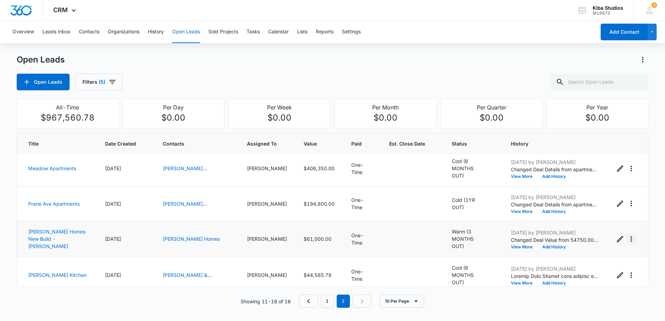
click at [627, 235] on icon "Actions" at bounding box center [631, 239] width 8 height 8
click at [592, 265] on div "Convert to Sold Project" at bounding box center [587, 264] width 53 height 5
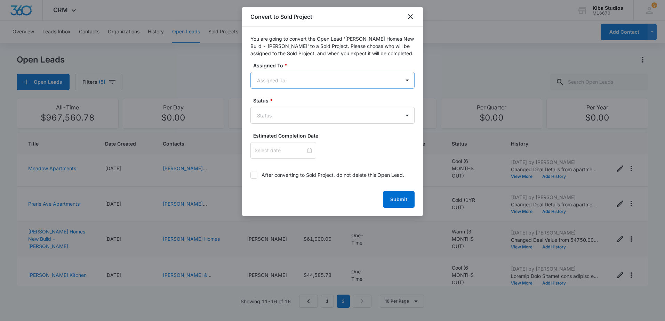
click at [337, 82] on body "CRM Apps Reputation Websites Forms CRM Email Social Scheduling Content Ads Inte…" at bounding box center [332, 160] width 665 height 321
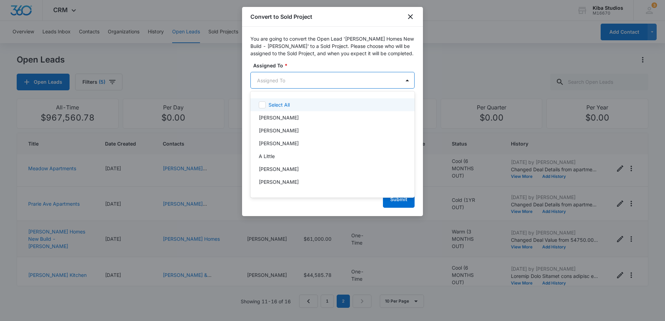
click at [316, 80] on body "CRM Apps Reputation Websites Forms CRM Email Social Scheduling Content Ads Inte…" at bounding box center [332, 160] width 665 height 321
type input "mich"
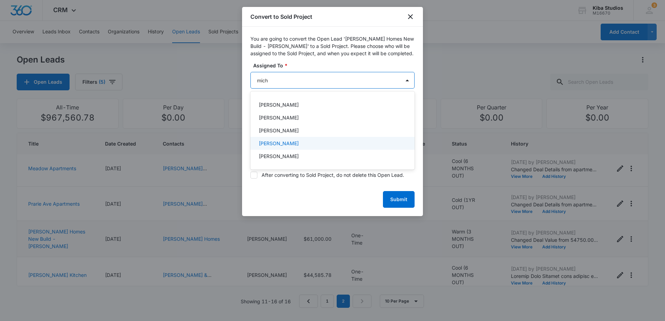
click at [311, 140] on div "[PERSON_NAME]" at bounding box center [332, 143] width 146 height 7
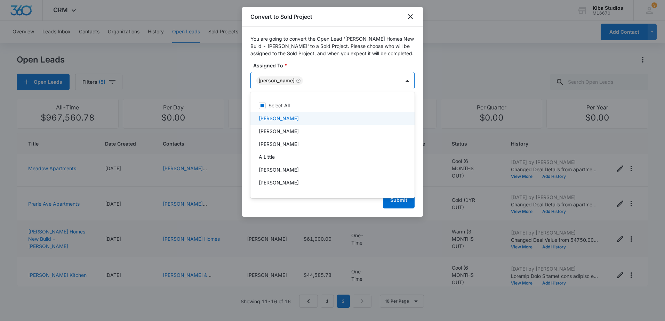
click at [307, 67] on div at bounding box center [332, 160] width 665 height 321
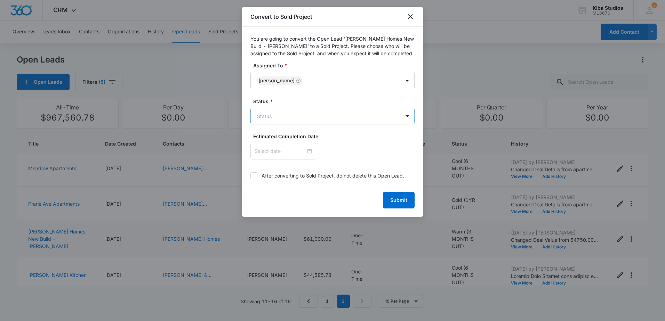
click at [322, 116] on body "CRM Apps Reputation Websites Forms CRM Email Social Scheduling Content Ads Inte…" at bounding box center [332, 160] width 665 height 321
click at [319, 166] on div "In Process" at bounding box center [332, 166] width 146 height 7
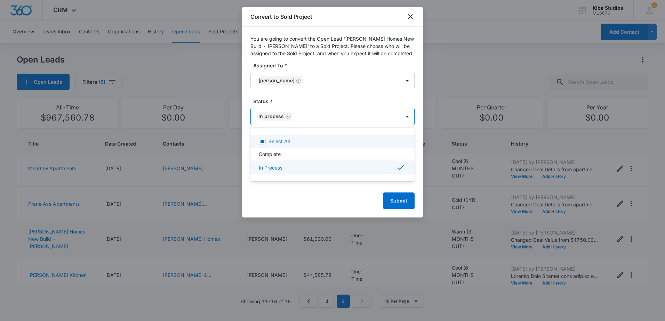
click at [310, 102] on div at bounding box center [332, 160] width 665 height 321
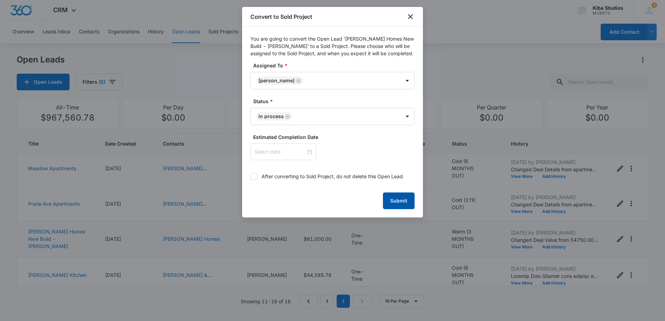
click at [390, 199] on button "Submit" at bounding box center [399, 201] width 32 height 17
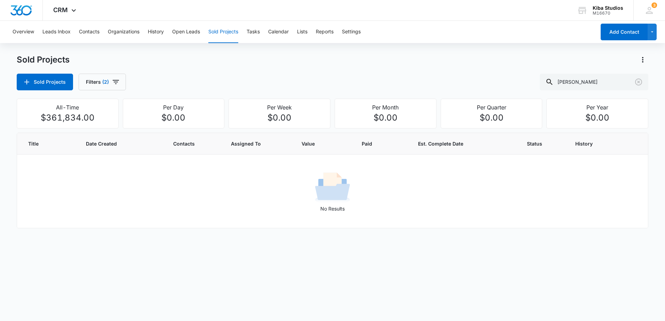
click at [188, 72] on div "Sold Projects Sold Projects Filters (2) [PERSON_NAME]" at bounding box center [332, 72] width 631 height 36
click at [122, 86] on button "Filters (2)" at bounding box center [102, 82] width 47 height 17
click at [129, 125] on icon "Clear" at bounding box center [127, 125] width 5 height 5
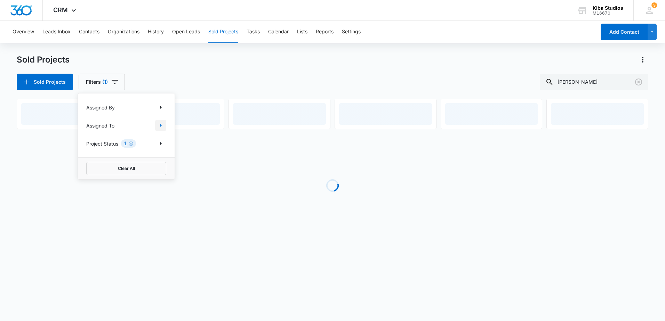
click at [158, 125] on icon "Show Assigned To filters" at bounding box center [160, 125] width 8 height 8
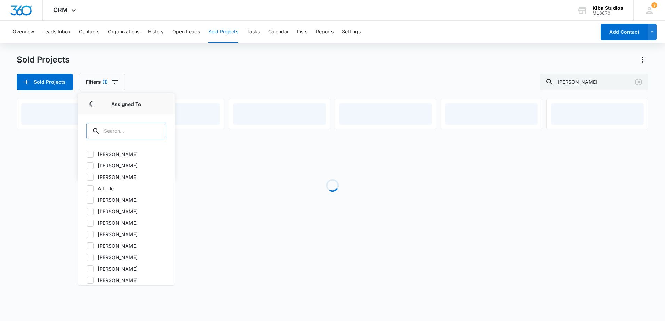
click at [132, 138] on input "text" at bounding box center [126, 131] width 80 height 17
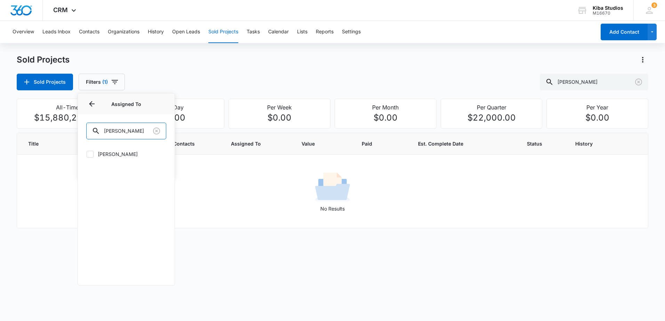
type input "[PERSON_NAME]"
click at [110, 152] on label "[PERSON_NAME]" at bounding box center [126, 154] width 80 height 7
click at [87, 154] on input "[PERSON_NAME]" at bounding box center [86, 154] width 0 height 0
checkbox input "true"
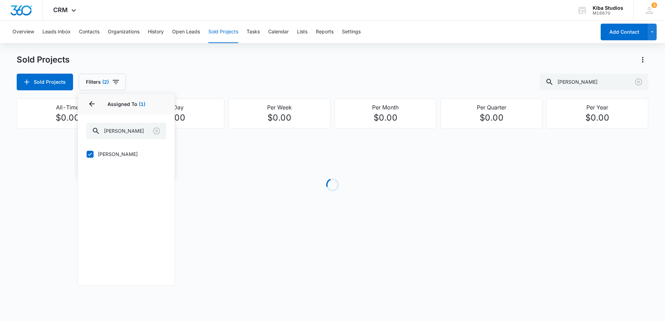
click at [164, 84] on div "Sold Projects Filters (2) Assigned By Assigned To 1 Assigned To (1) [PERSON_NAM…" at bounding box center [332, 82] width 631 height 17
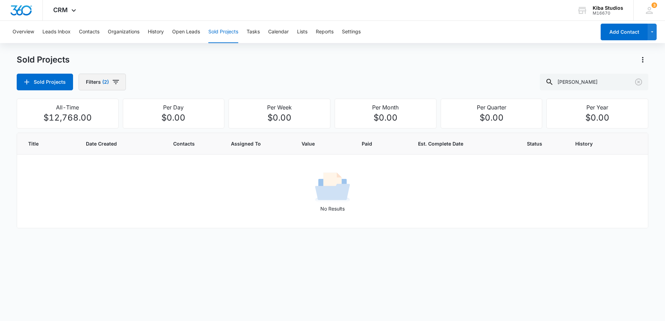
click at [115, 86] on icon "button" at bounding box center [116, 82] width 8 height 8
click at [133, 144] on icon "Clear" at bounding box center [130, 143] width 5 height 5
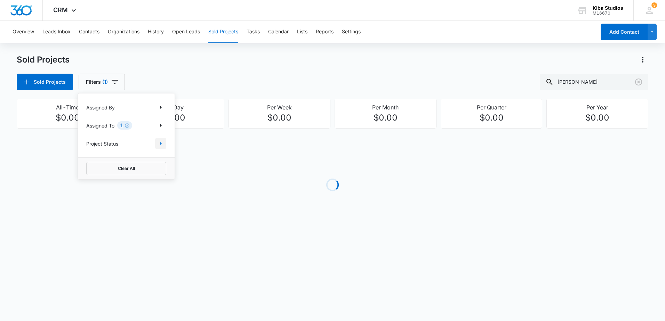
click at [157, 144] on icon "Show Project Status filters" at bounding box center [160, 143] width 8 height 8
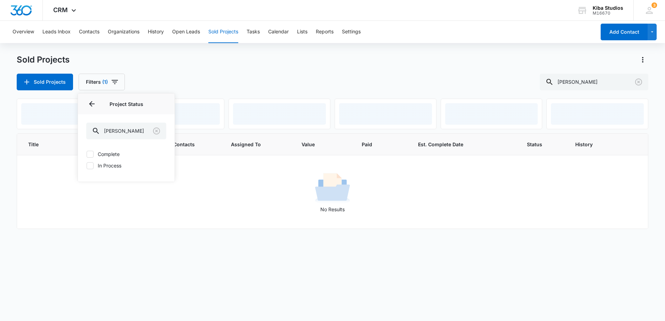
click at [117, 164] on label "In Process" at bounding box center [126, 165] width 80 height 7
click at [87, 165] on input "In Process" at bounding box center [86, 165] width 0 height 0
checkbox input "true"
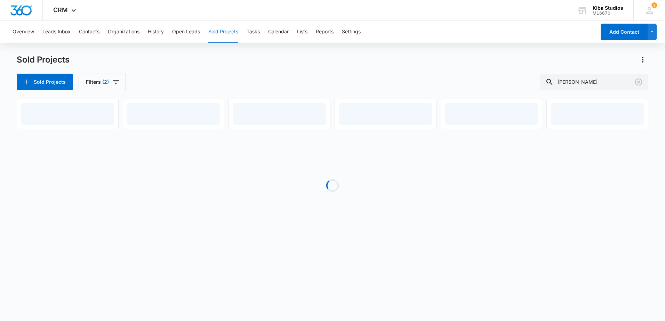
click at [224, 81] on div "Sold Projects Filters (2) [PERSON_NAME]" at bounding box center [332, 82] width 631 height 17
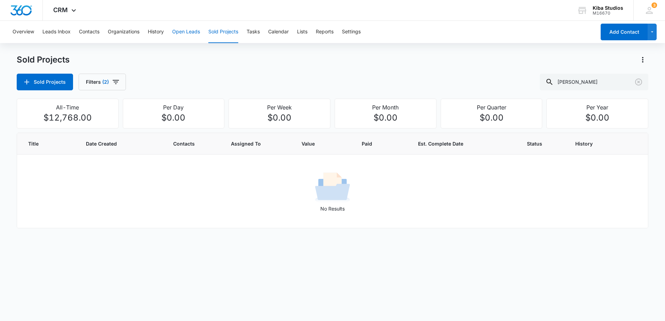
click at [185, 32] on button "Open Leads" at bounding box center [186, 32] width 28 height 22
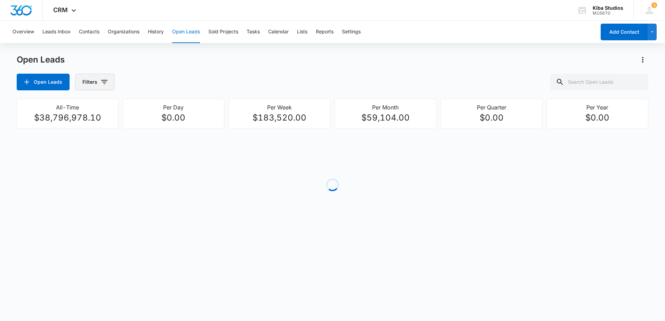
click at [106, 82] on icon "button" at bounding box center [104, 82] width 8 height 8
click at [158, 123] on icon "Show Assigned To filters" at bounding box center [157, 125] width 8 height 8
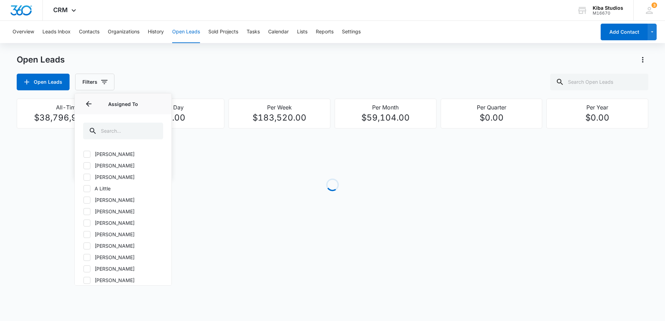
click at [129, 140] on div at bounding box center [123, 130] width 97 height 32
click at [129, 134] on input "text" at bounding box center [123, 131] width 80 height 17
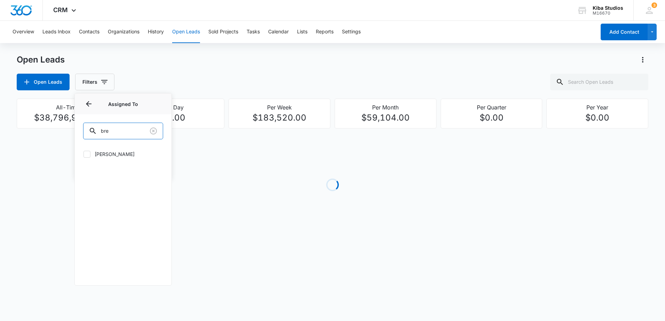
type input "bre"
click at [111, 151] on label "[PERSON_NAME]" at bounding box center [123, 154] width 80 height 7
click at [83, 154] on input "[PERSON_NAME]" at bounding box center [83, 154] width 0 height 0
checkbox input "true"
click at [112, 84] on icon "button" at bounding box center [111, 82] width 8 height 8
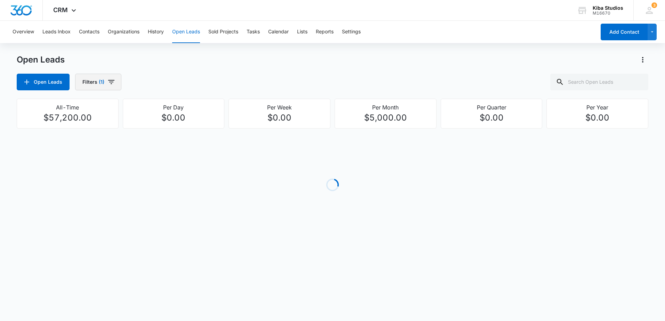
click at [111, 80] on icon "button" at bounding box center [111, 82] width 6 height 4
click at [154, 140] on icon "Show Open Lead Status filters" at bounding box center [157, 143] width 8 height 8
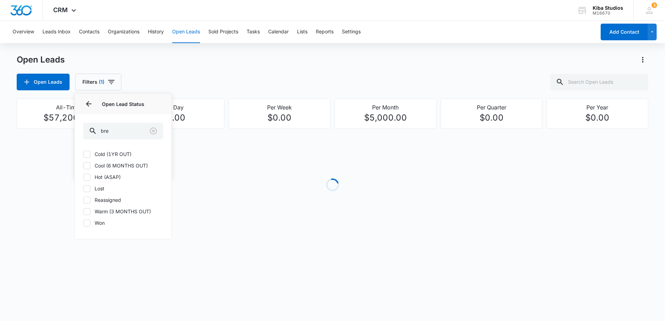
click at [110, 156] on label "Cold (1YR OUT)" at bounding box center [123, 154] width 80 height 7
click at [83, 154] on input "Cold (1YR OUT)" at bounding box center [83, 154] width 0 height 0
checkbox input "true"
click at [109, 165] on label "Cool (6 MONTHS OUT)" at bounding box center [123, 165] width 80 height 7
click at [83, 165] on input "Cool (6 MONTHS OUT)" at bounding box center [83, 165] width 0 height 0
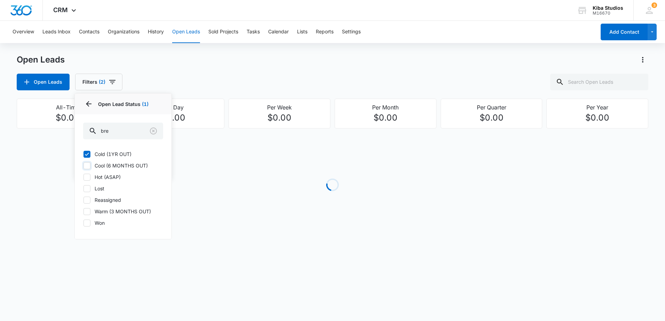
checkbox input "true"
click at [106, 179] on label "Hot (ASAP)" at bounding box center [123, 176] width 80 height 7
click at [83, 177] on input "Hot (ASAP)" at bounding box center [83, 177] width 0 height 0
checkbox input "true"
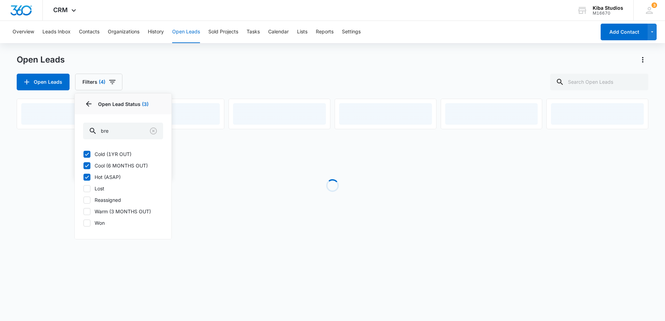
click at [118, 215] on div "Cold (1YR OUT) Cool (6 MONTHS OUT) Hot (ASAP) Lost Reassigned Warm (3 MONTHS OU…" at bounding box center [123, 192] width 97 height 93
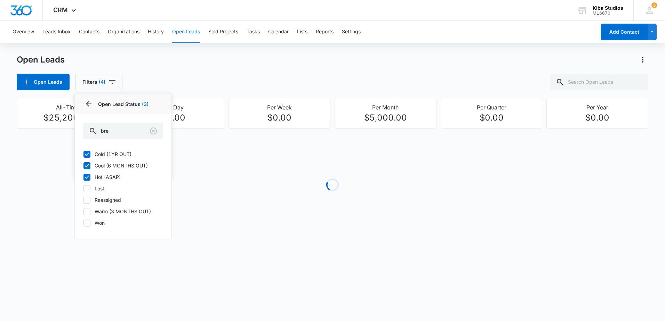
click at [120, 212] on label "Warm (3 MONTHS OUT)" at bounding box center [123, 211] width 80 height 7
click at [83, 212] on input "Warm (3 MONTHS OUT)" at bounding box center [83, 211] width 0 height 0
checkbox input "true"
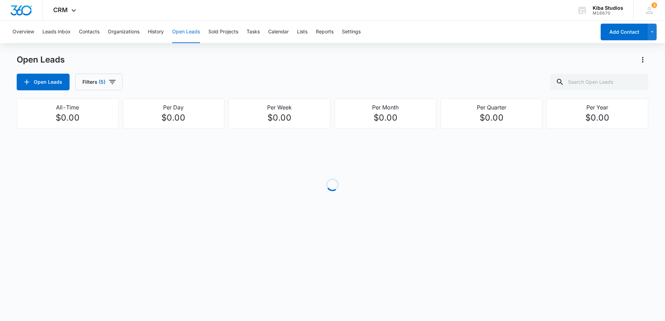
click at [240, 74] on div "Open Leads Filters (5)" at bounding box center [332, 82] width 631 height 17
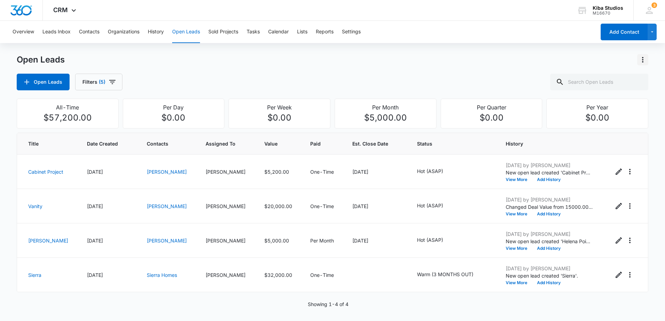
click at [640, 60] on icon "Actions" at bounding box center [642, 60] width 8 height 8
click at [607, 88] on div "Export Open Leads" at bounding box center [602, 89] width 57 height 5
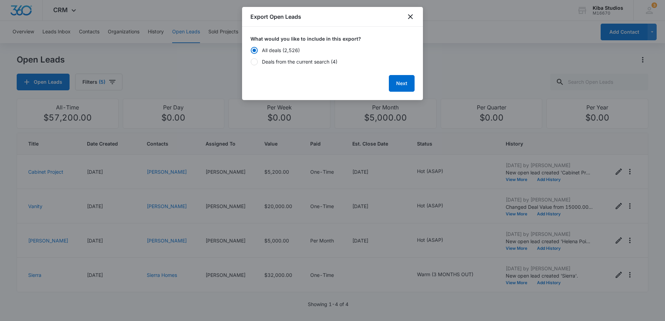
click at [305, 60] on div "Deals from the current search (4)" at bounding box center [299, 61] width 75 height 7
click at [251, 60] on input "Deals from the current search (4)" at bounding box center [250, 61] width 0 height 5
radio input "false"
radio input "true"
click at [406, 85] on button "Next" at bounding box center [402, 83] width 26 height 17
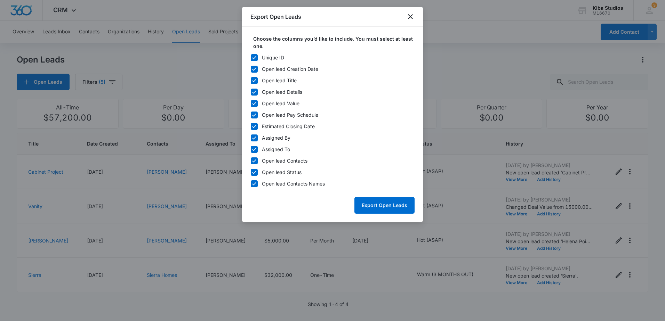
click at [259, 56] on label "Unique ID" at bounding box center [332, 57] width 164 height 7
click at [251, 56] on input "Unique ID" at bounding box center [250, 57] width 0 height 5
checkbox input "false"
click at [252, 136] on icon at bounding box center [254, 138] width 6 height 6
click at [251, 136] on input "Assigned By" at bounding box center [250, 138] width 0 height 5
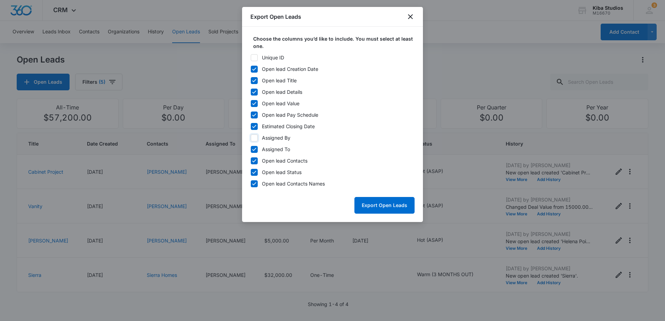
checkbox input "false"
click at [253, 126] on icon at bounding box center [254, 126] width 6 height 6
click at [251, 126] on input "Estimated Closing Date" at bounding box center [250, 126] width 0 height 5
checkbox input "false"
click at [249, 116] on div "Choose the columns you’d like to include. You must select at least one. Unique …" at bounding box center [332, 124] width 181 height 195
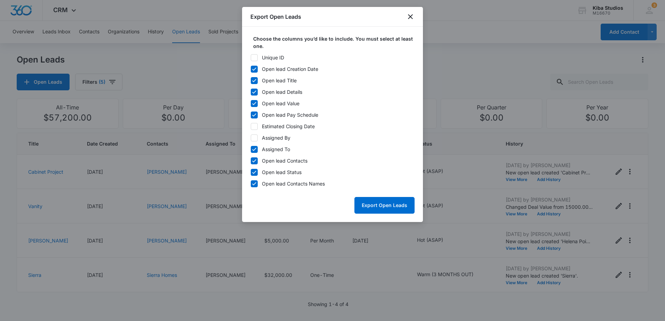
click at [251, 116] on icon at bounding box center [254, 115] width 6 height 6
click at [251, 116] on input "Open lead Pay Schedule" at bounding box center [250, 115] width 0 height 5
checkbox input "false"
click at [390, 205] on button "Export Open Leads" at bounding box center [384, 205] width 60 height 17
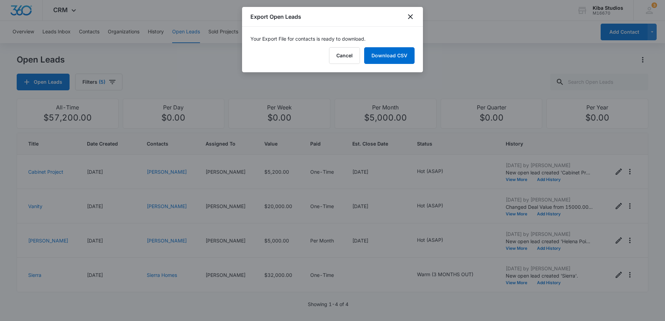
click at [382, 64] on div "Your Export File for contacts is ready to download. Cancel Download CSV" at bounding box center [332, 50] width 181 height 46
click at [383, 60] on link "Download CSV" at bounding box center [389, 55] width 50 height 17
click at [410, 17] on icon "close" at bounding box center [410, 16] width 5 height 5
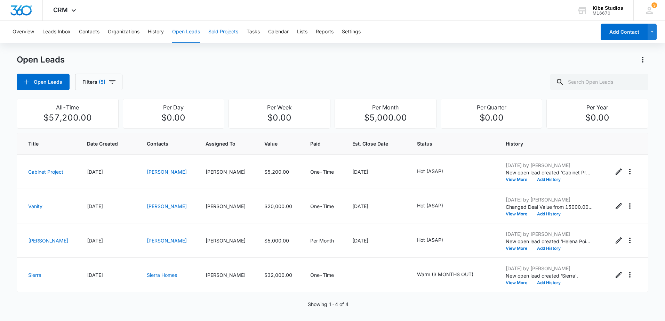
click at [222, 31] on button "Sold Projects" at bounding box center [223, 32] width 30 height 22
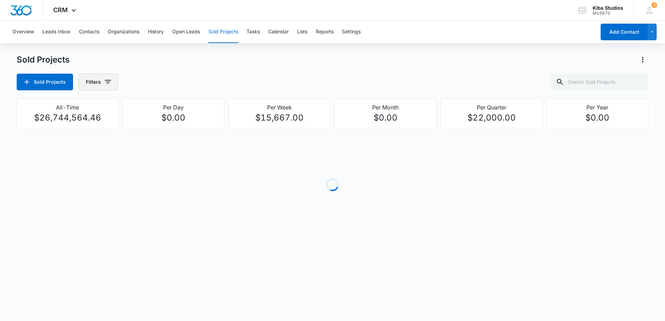
click at [113, 83] on button "Filters" at bounding box center [98, 82] width 39 height 17
click at [153, 125] on div "Assigned To" at bounding box center [126, 125] width 80 height 11
click at [158, 127] on icon "Show Assigned To filters" at bounding box center [160, 125] width 8 height 8
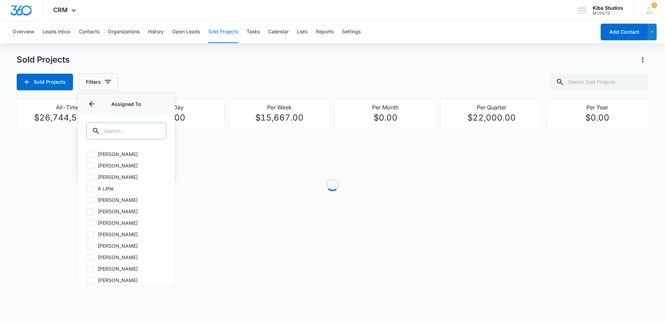
click at [121, 136] on input "text" at bounding box center [126, 131] width 80 height 17
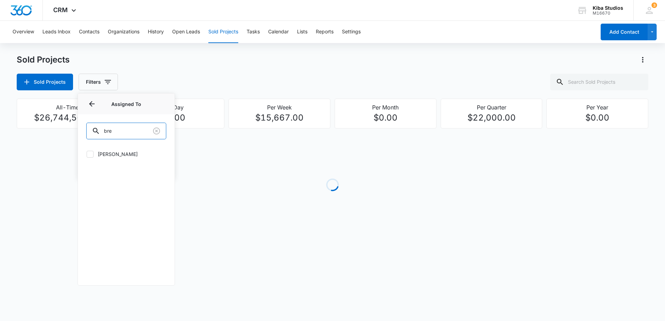
type input "bre"
click at [92, 151] on div at bounding box center [90, 154] width 7 height 7
click at [87, 154] on input "[PERSON_NAME]" at bounding box center [86, 154] width 0 height 0
checkbox input "true"
click at [141, 60] on div "Sold Projects" at bounding box center [332, 59] width 631 height 11
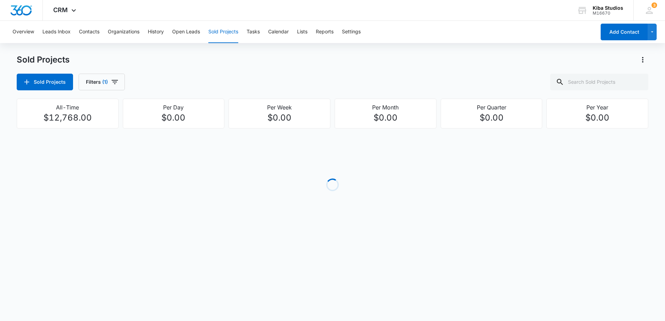
click at [122, 71] on div "Sold Projects Sold Projects Filters (1)" at bounding box center [332, 72] width 631 height 36
click at [121, 75] on button "Filters (1)" at bounding box center [102, 82] width 46 height 17
click at [199, 80] on div "Sold Projects Filters (1)" at bounding box center [332, 82] width 631 height 17
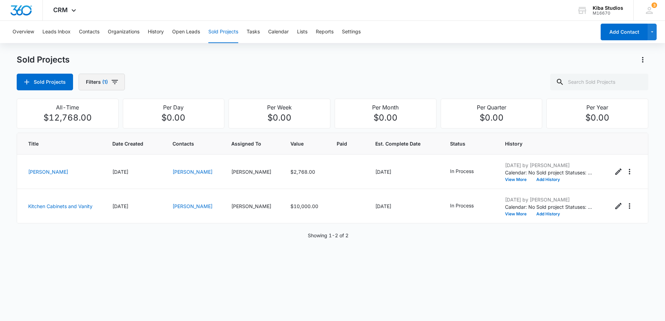
click at [119, 86] on button "Filters (1)" at bounding box center [102, 82] width 46 height 17
click at [166, 142] on div "Assigned By Assigned To 1 Project Status" at bounding box center [126, 126] width 97 height 64
click at [163, 145] on icon "Show Project Status filters" at bounding box center [160, 143] width 8 height 8
click at [111, 165] on label "In Process" at bounding box center [126, 165] width 80 height 7
click at [87, 165] on input "In Process" at bounding box center [86, 165] width 0 height 0
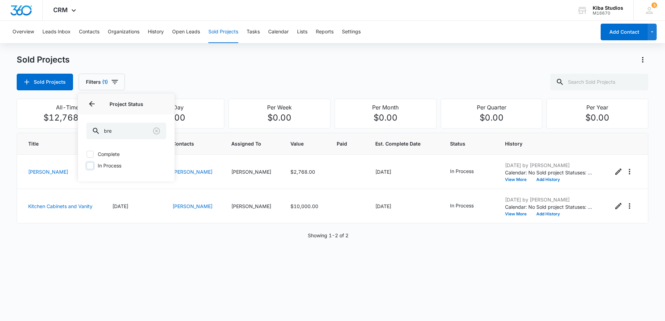
checkbox input "true"
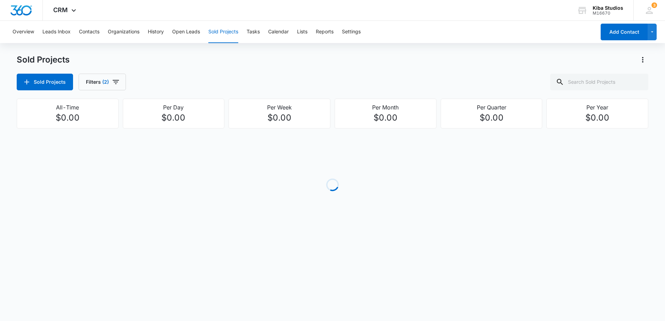
click at [245, 69] on div "Sold Projects Sold Projects Filters (2)" at bounding box center [332, 72] width 631 height 36
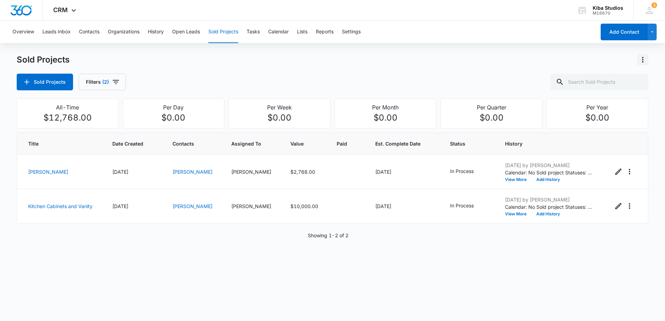
click at [640, 61] on icon "Actions" at bounding box center [642, 60] width 8 height 8
click at [611, 88] on div "Export Sold Projects" at bounding box center [601, 89] width 59 height 5
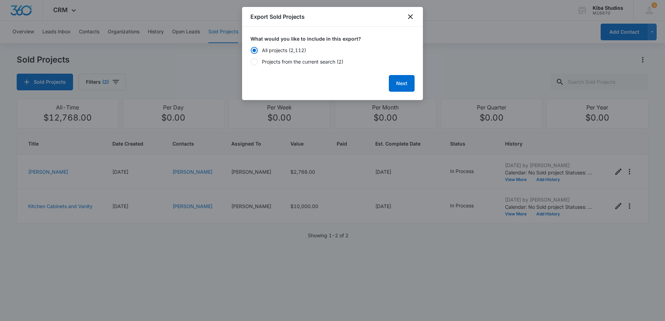
click at [287, 66] on form "What would you like to include in this export? All projects (2,112) Projects fr…" at bounding box center [332, 63] width 164 height 57
click at [289, 64] on div "Projects from the current search (2)" at bounding box center [302, 61] width 81 height 7
click at [251, 64] on input "Projects from the current search (2)" at bounding box center [250, 61] width 0 height 5
radio input "false"
radio input "true"
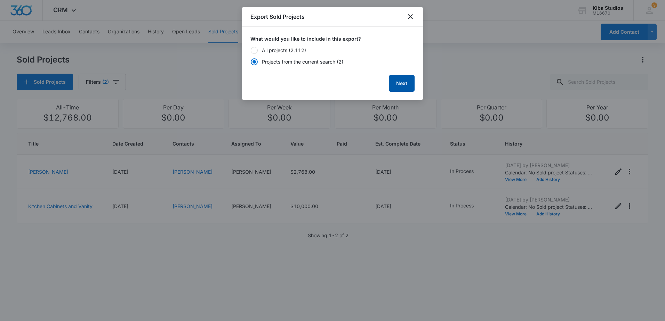
click at [392, 83] on button "Next" at bounding box center [402, 83] width 26 height 17
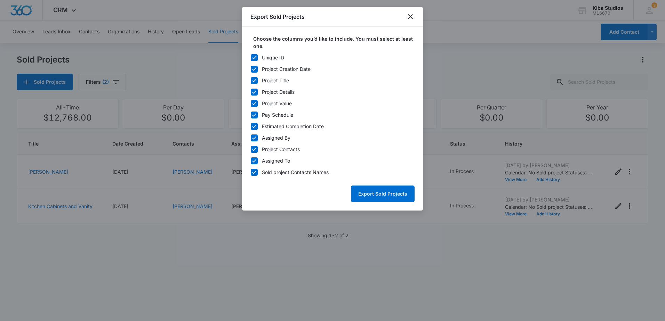
click at [260, 59] on label "Unique ID" at bounding box center [332, 57] width 164 height 7
click at [251, 59] on input "Unique ID" at bounding box center [250, 57] width 0 height 5
checkbox input "false"
click at [254, 113] on icon at bounding box center [254, 115] width 6 height 6
click at [251, 113] on input "Pay Schedule" at bounding box center [250, 115] width 0 height 5
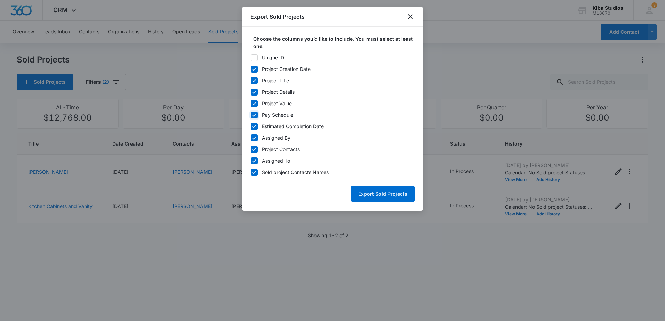
checkbox input "false"
click at [254, 122] on div "Unique ID Project Creation Date Project Title Project Details Project Value Pay…" at bounding box center [332, 115] width 164 height 122
click at [255, 127] on icon at bounding box center [254, 126] width 4 height 3
click at [251, 127] on input "Estimated Completion Date" at bounding box center [250, 126] width 0 height 5
checkbox input "false"
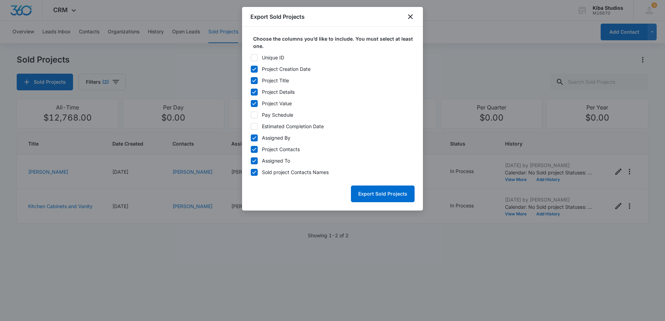
click at [255, 135] on div at bounding box center [254, 138] width 7 height 7
click at [251, 136] on input "Assigned By" at bounding box center [250, 138] width 0 height 5
checkbox input "false"
click at [393, 196] on button "Export Sold Projects" at bounding box center [383, 194] width 64 height 17
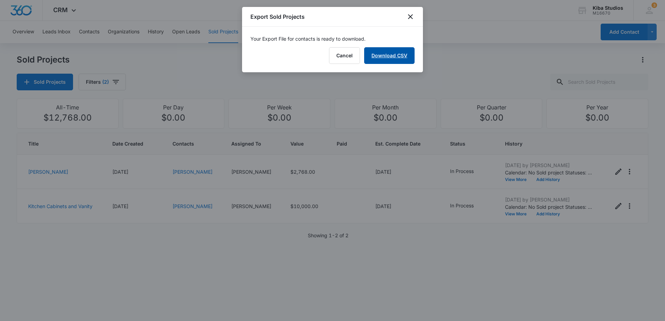
click at [390, 59] on link "Download CSV" at bounding box center [389, 55] width 50 height 17
click at [413, 22] on div "Export Sold Projects" at bounding box center [332, 17] width 181 height 20
click at [412, 17] on icon "close" at bounding box center [410, 17] width 8 height 8
